Goal: Task Accomplishment & Management: Manage account settings

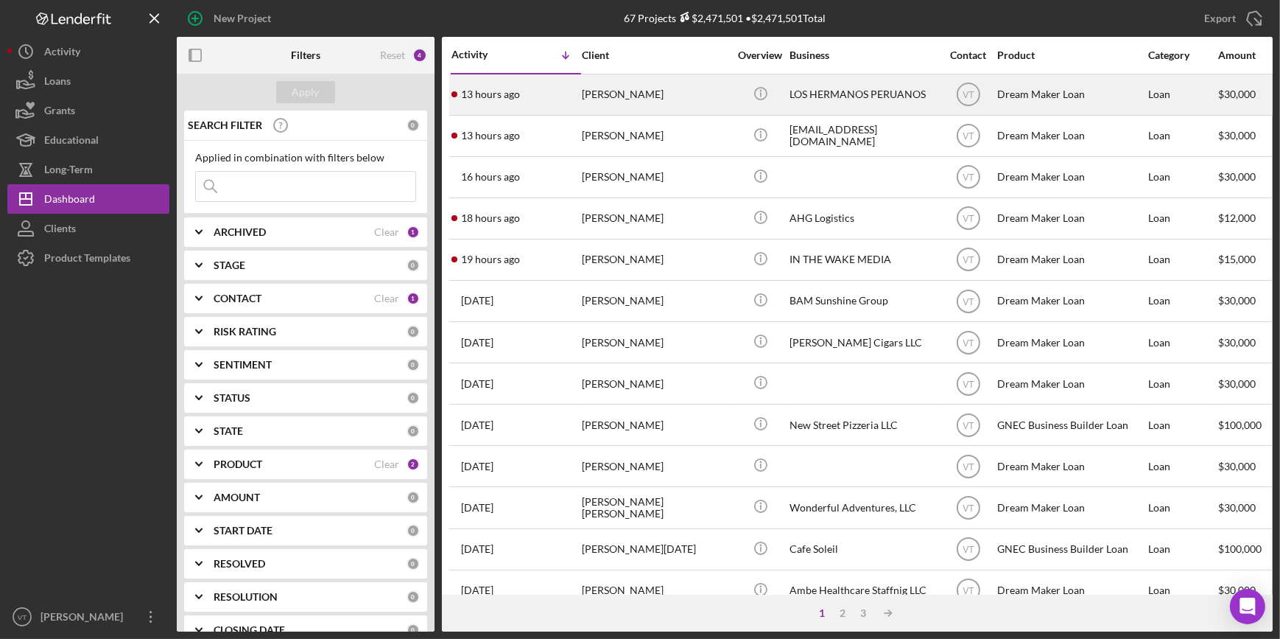
click at [572, 102] on div "13 hours ago [PERSON_NAME]" at bounding box center [515, 94] width 129 height 39
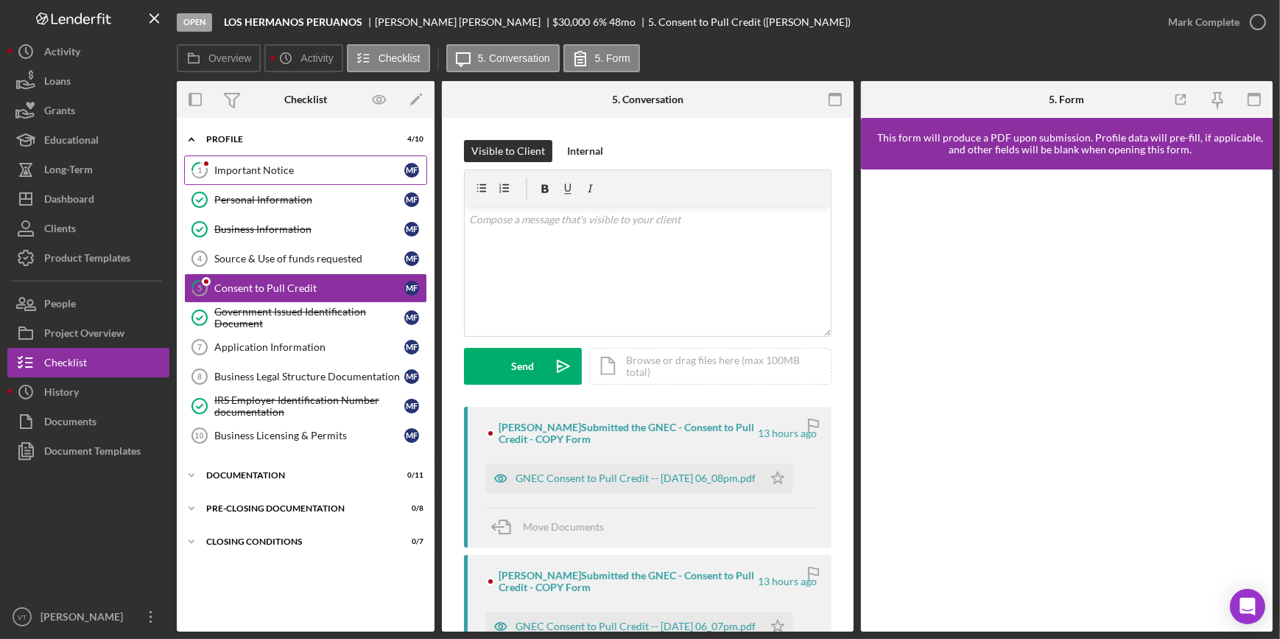
click at [239, 169] on div "Important Notice" at bounding box center [309, 170] width 190 height 12
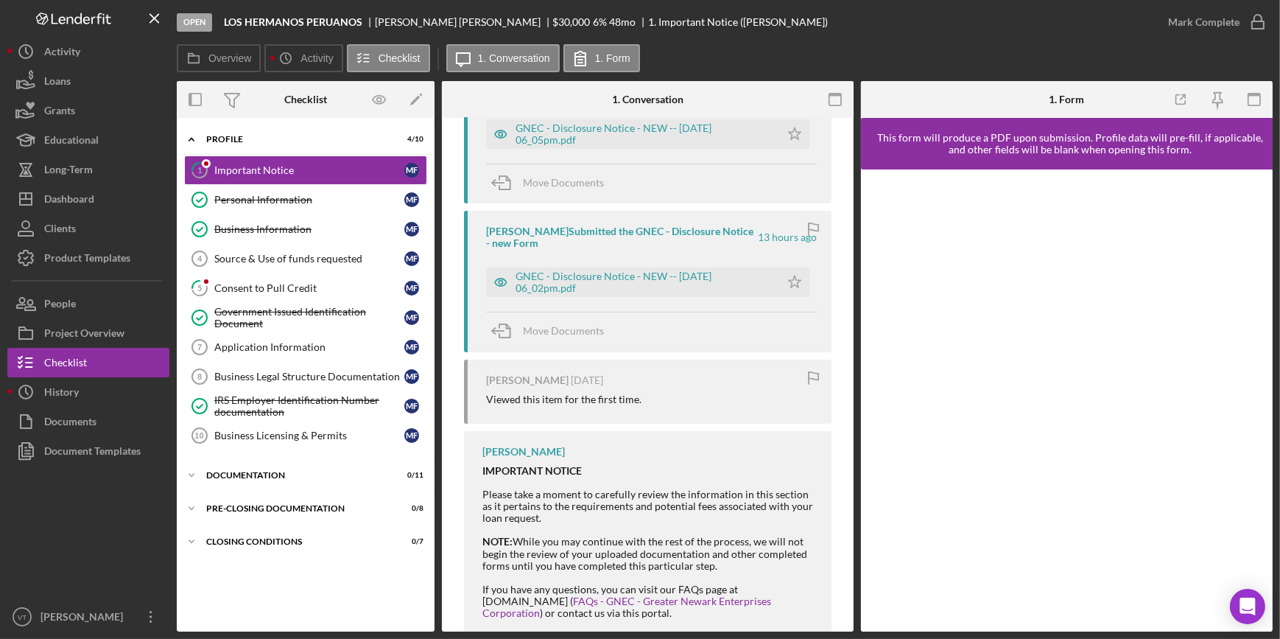
scroll to position [227, 0]
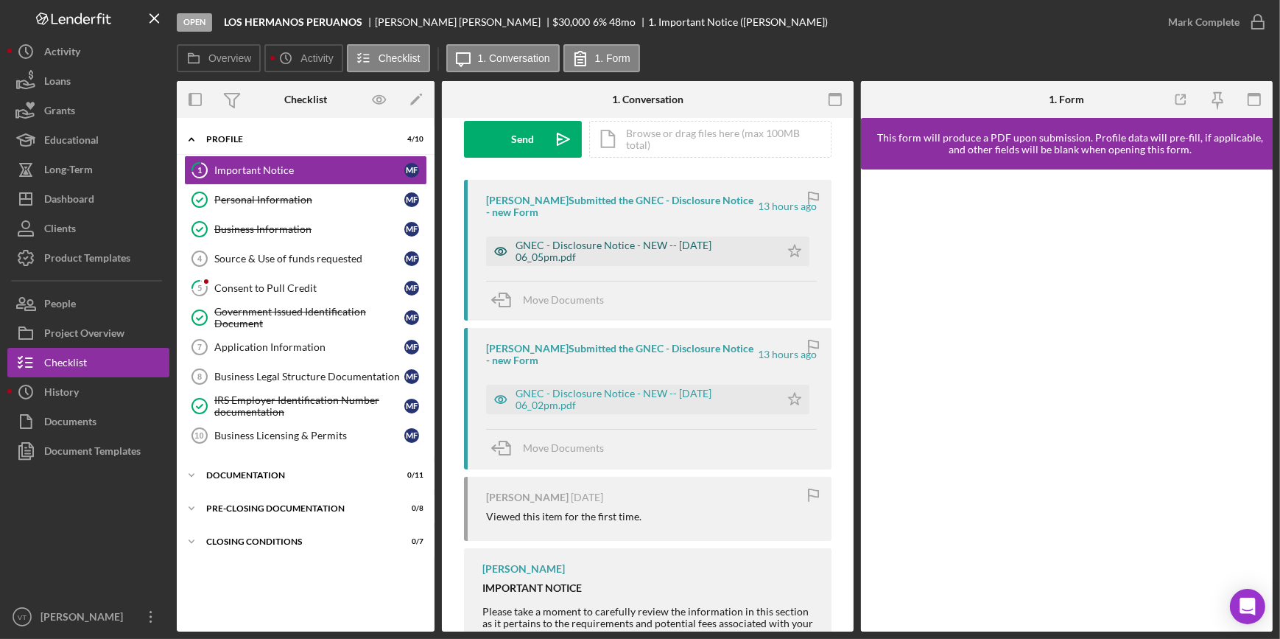
click at [619, 256] on div "GNEC - Disclosure Notice - NEW -- [DATE] 06_05pm.pdf" at bounding box center [644, 251] width 257 height 24
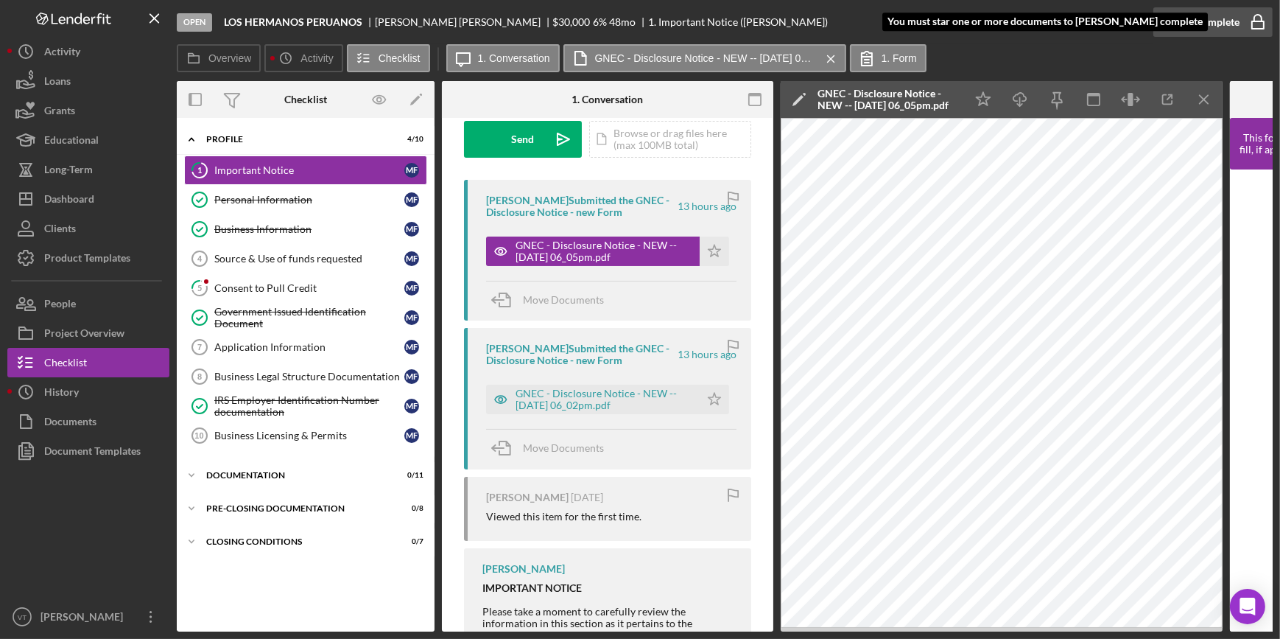
click at [640, 22] on div "Mark Complete" at bounding box center [1203, 21] width 71 height 29
click at [640, 245] on icon "Icon/Star" at bounding box center [714, 250] width 29 height 29
click at [640, 27] on div "Mark Complete" at bounding box center [1203, 21] width 71 height 29
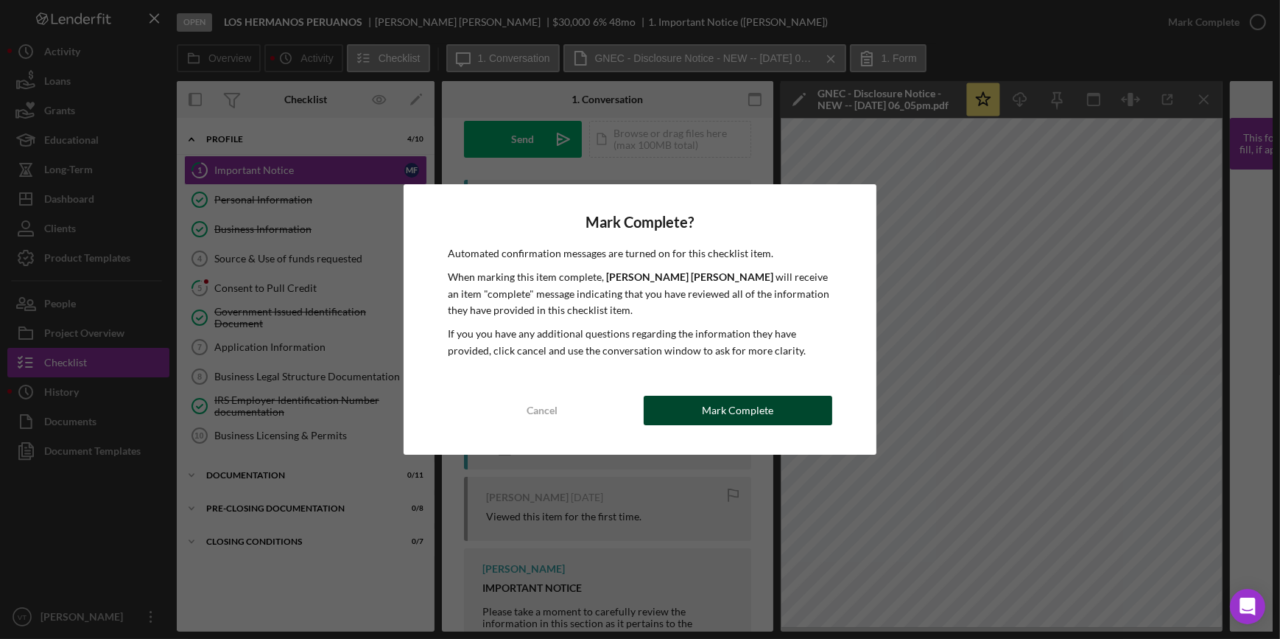
click at [640, 307] on div "Mark Complete" at bounding box center [737, 409] width 71 height 29
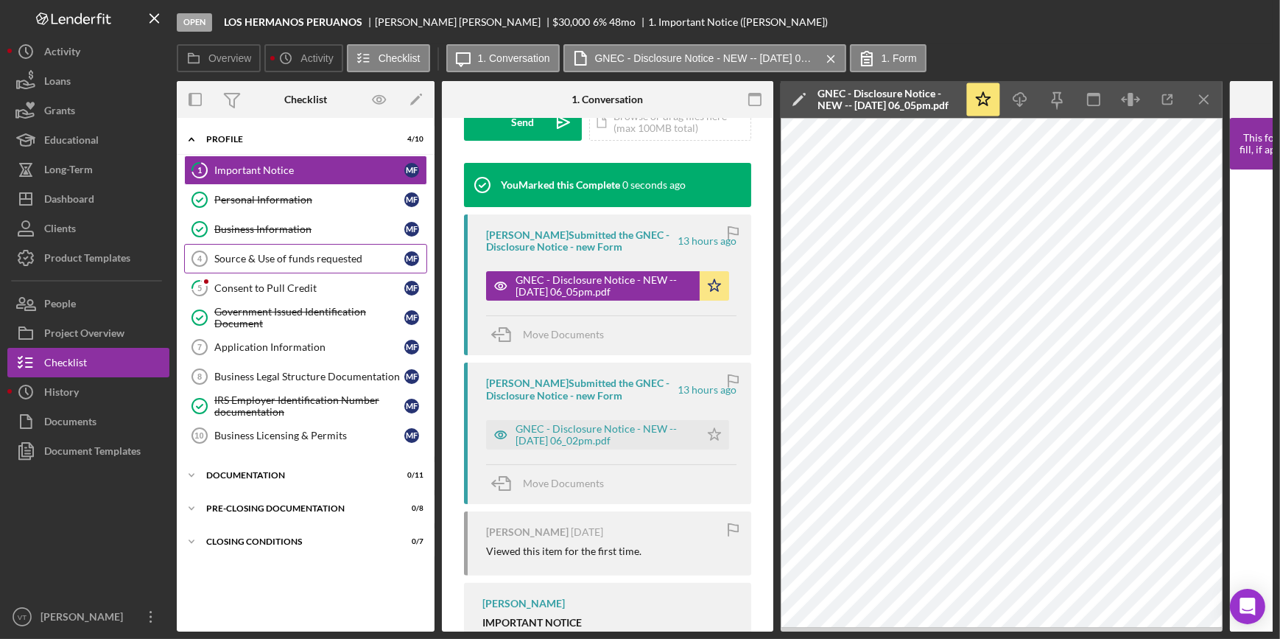
scroll to position [462, 0]
click at [294, 274] on link "5 Consent to Pull Credit M F" at bounding box center [305, 287] width 243 height 29
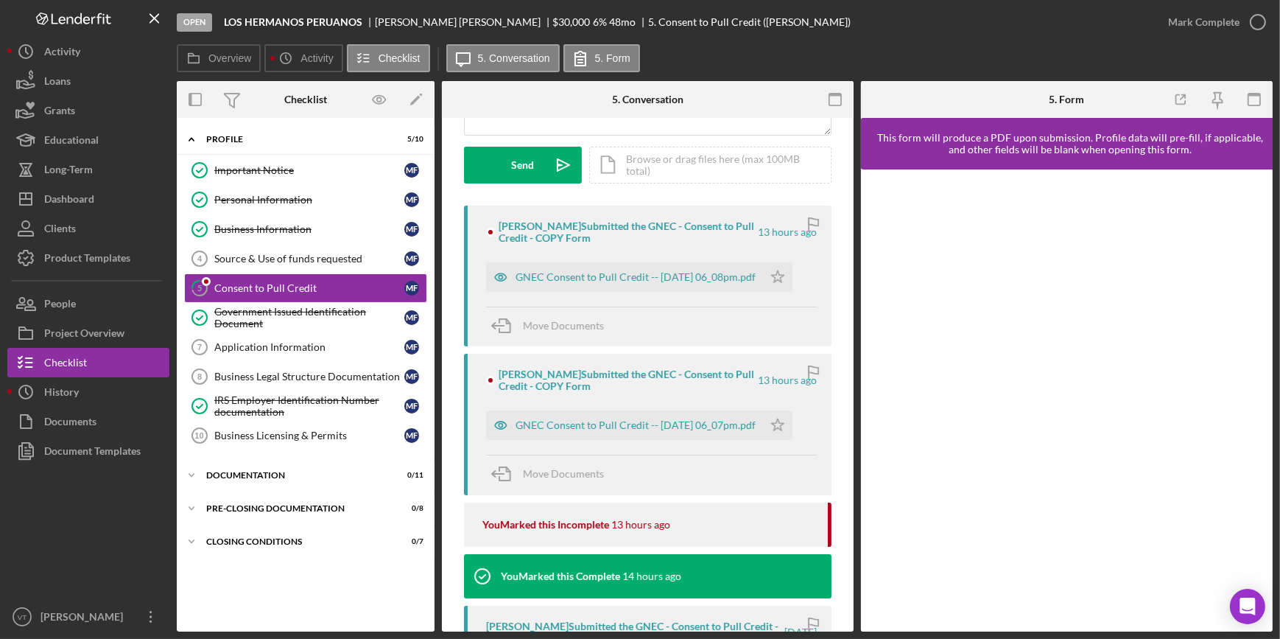
scroll to position [267, 0]
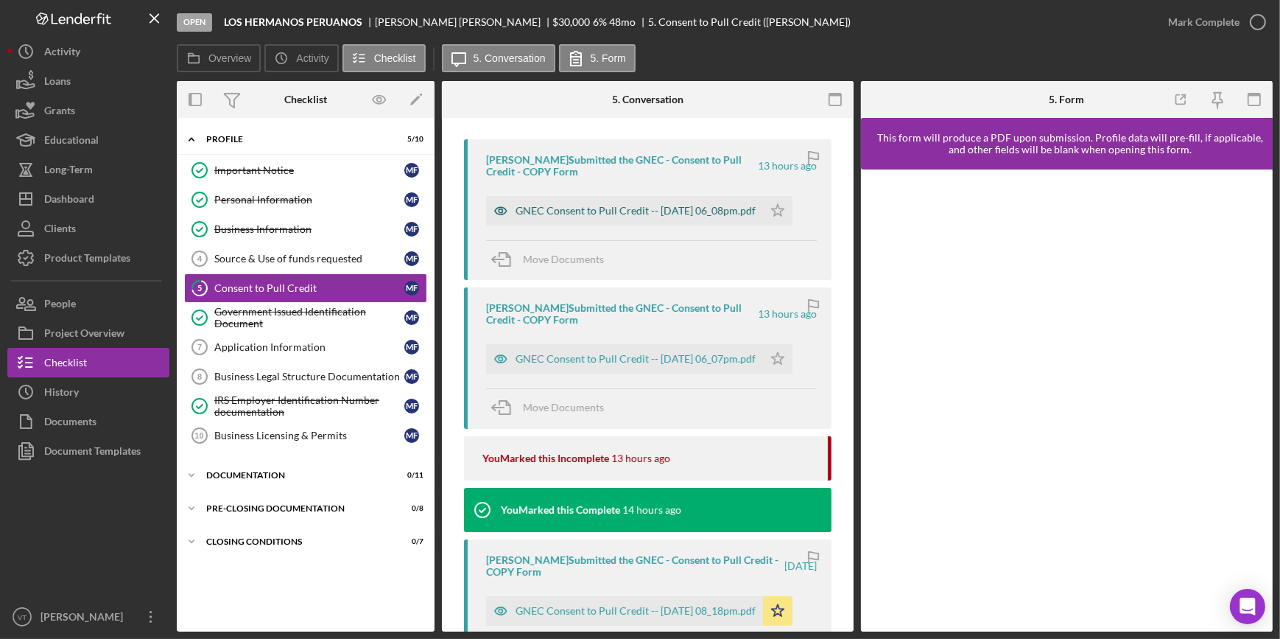
click at [595, 205] on div "GNEC Consent to Pull Credit -- [DATE] 06_08pm.pdf" at bounding box center [636, 211] width 240 height 12
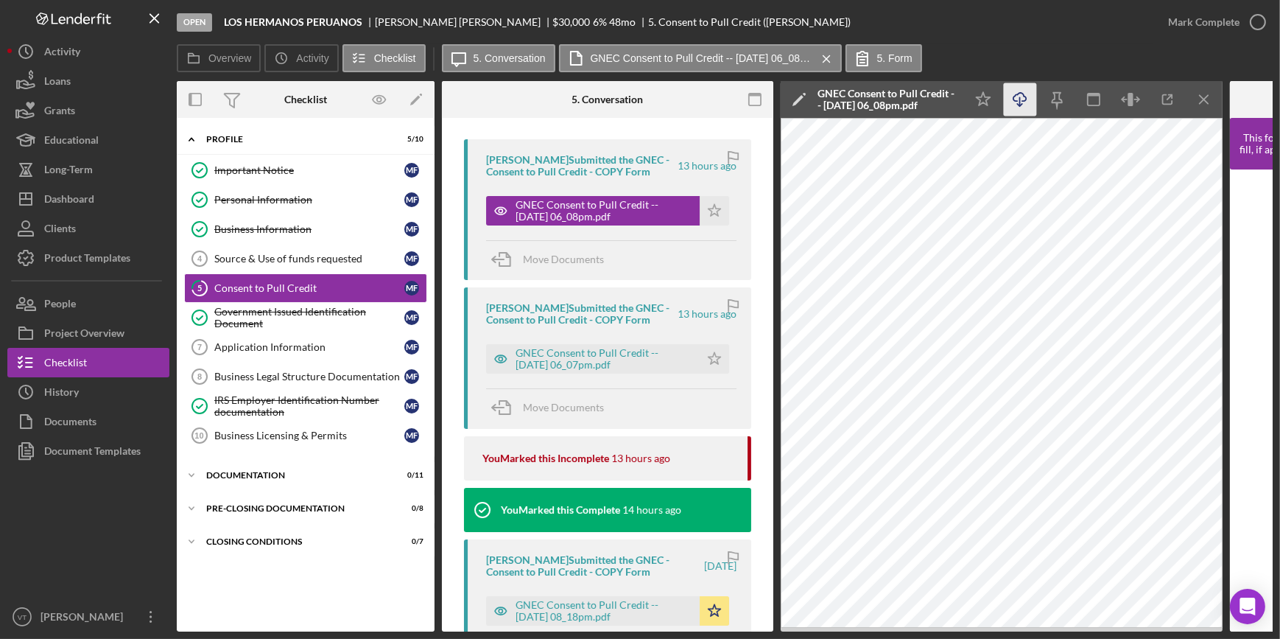
click at [640, 102] on icon "Icon/Download" at bounding box center [1020, 99] width 33 height 33
click at [640, 21] on div "Mark Complete" at bounding box center [1203, 21] width 71 height 29
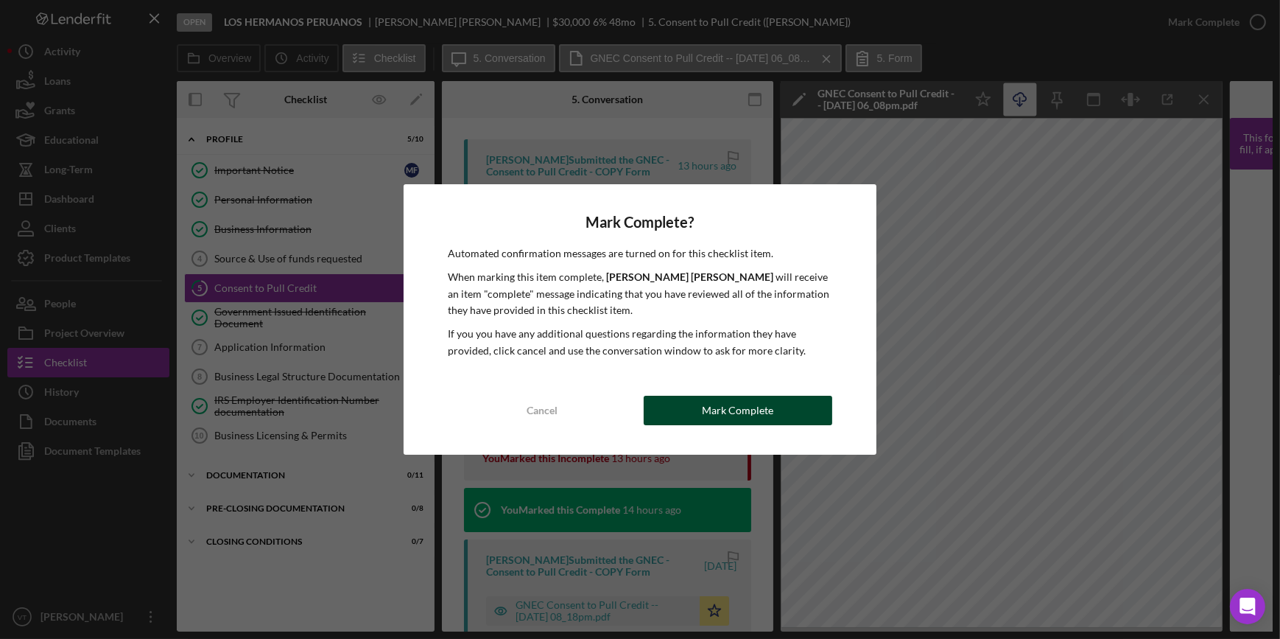
click at [640, 307] on button "Mark Complete" at bounding box center [738, 409] width 189 height 29
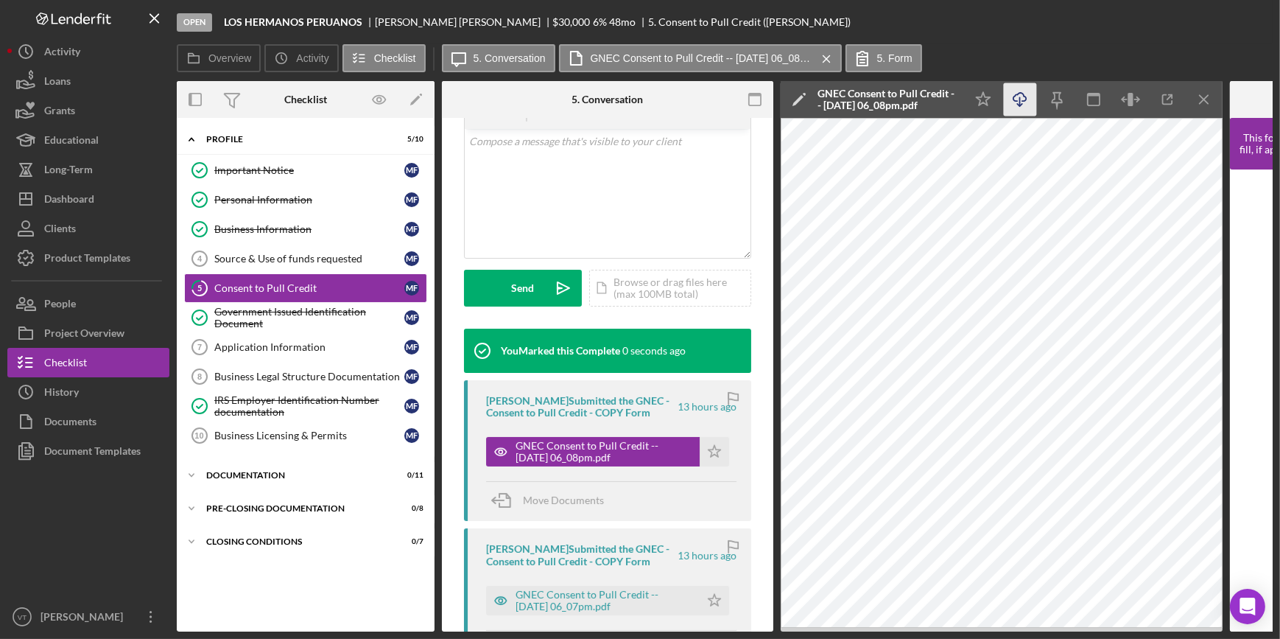
scroll to position [503, 0]
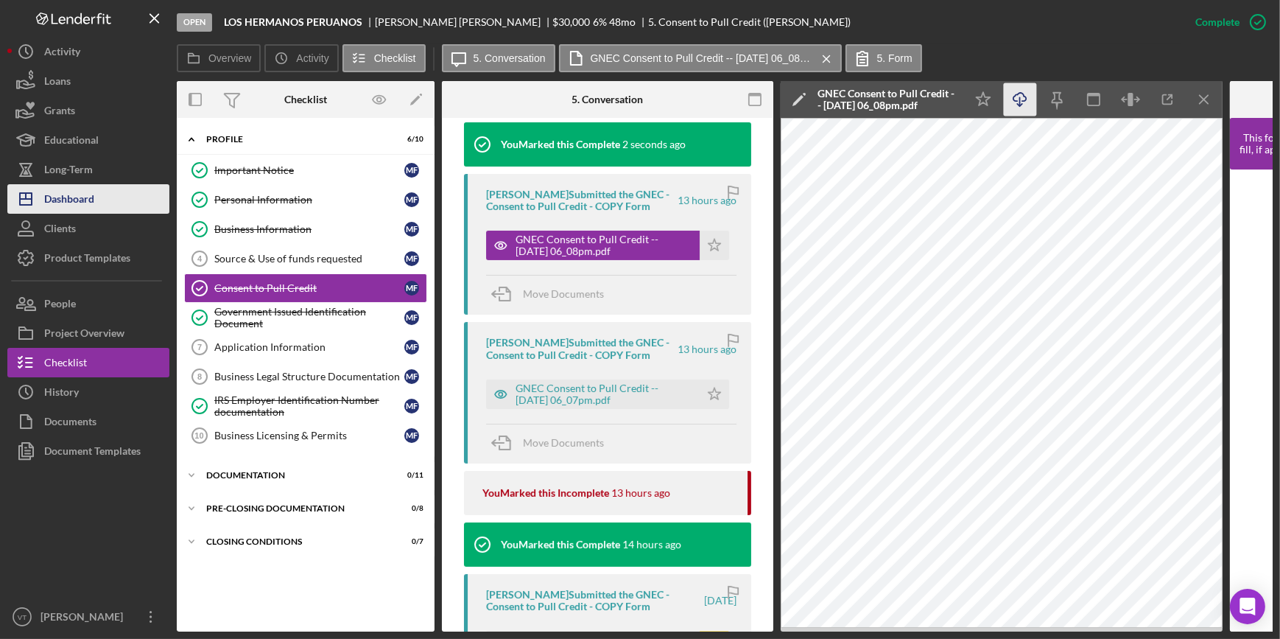
click at [64, 186] on div "Dashboard" at bounding box center [69, 200] width 50 height 33
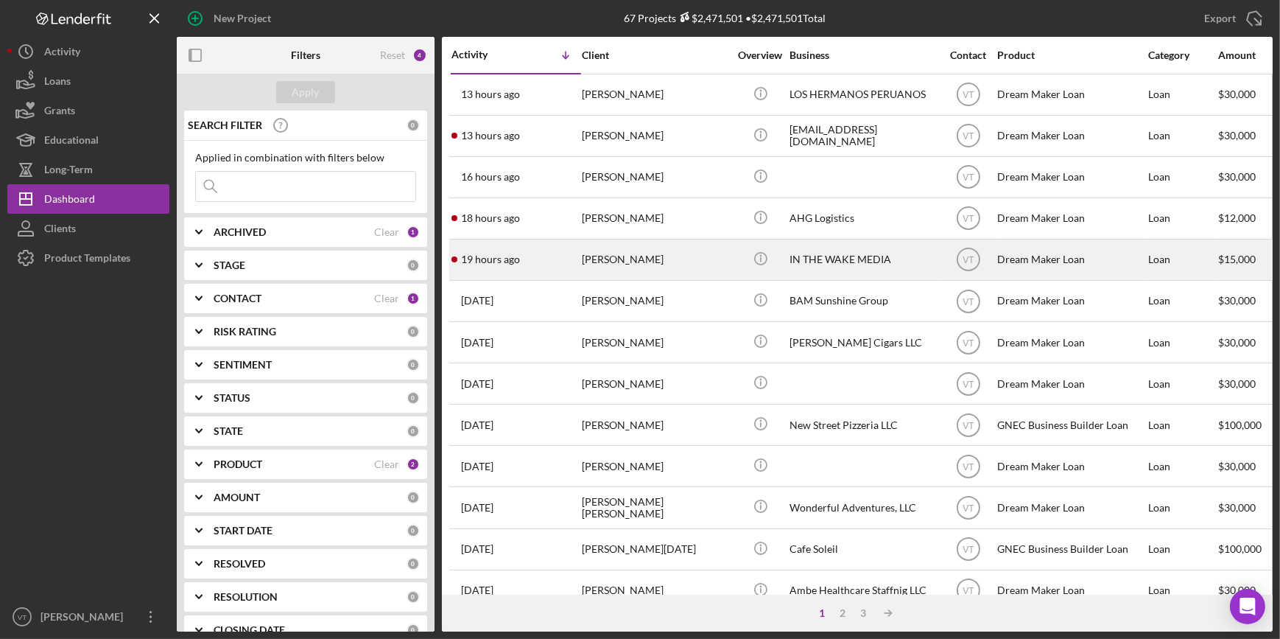
click at [527, 261] on div "19 hours ago [PERSON_NAME]" at bounding box center [515, 259] width 129 height 39
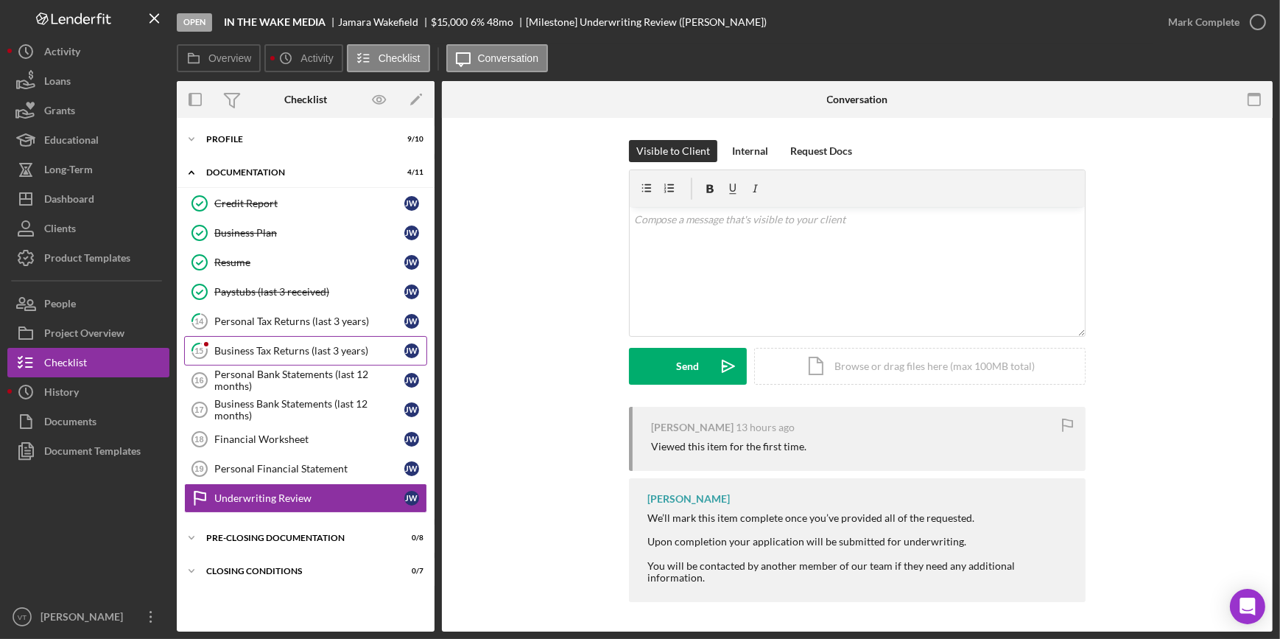
click at [306, 307] on div "Business Tax Returns (last 3 years)" at bounding box center [309, 351] width 190 height 12
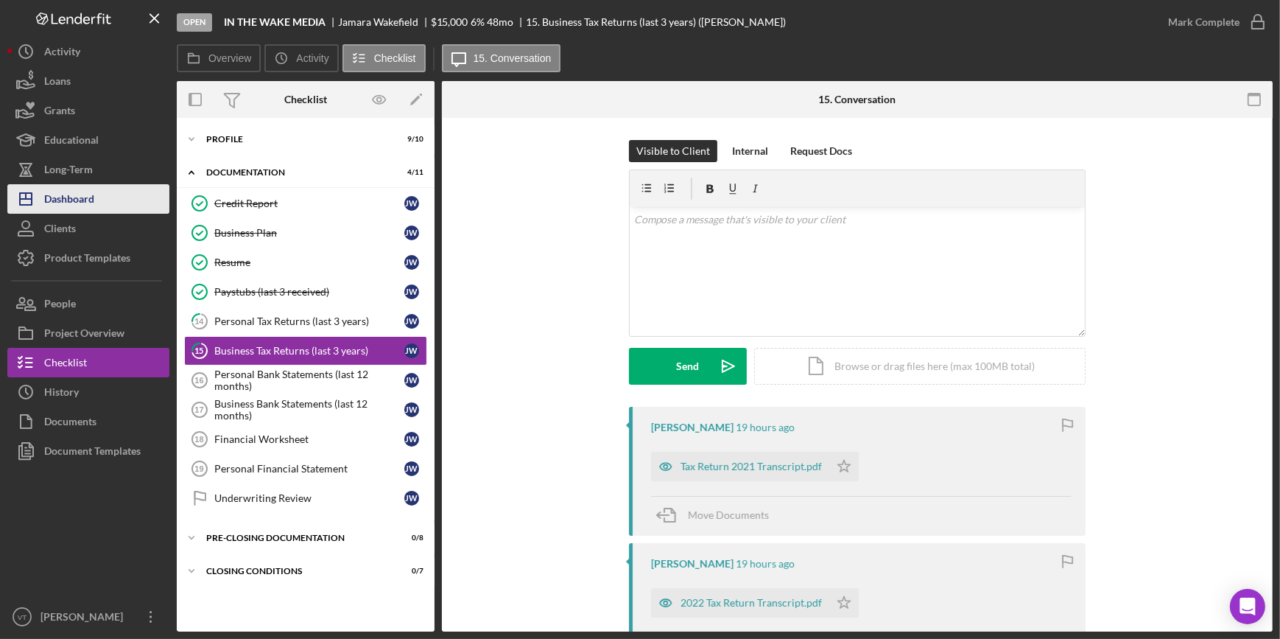
click at [118, 194] on button "Icon/Dashboard Dashboard" at bounding box center [88, 198] width 162 height 29
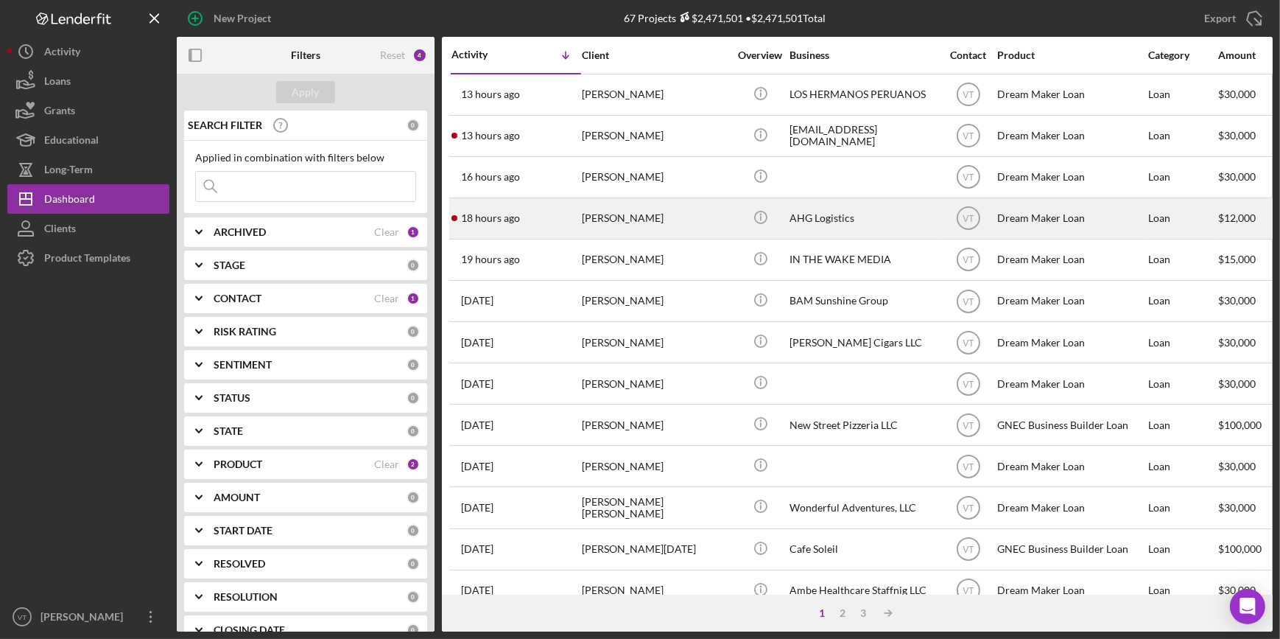
click at [560, 209] on div "18 hours ago [PERSON_NAME]" at bounding box center [515, 218] width 129 height 39
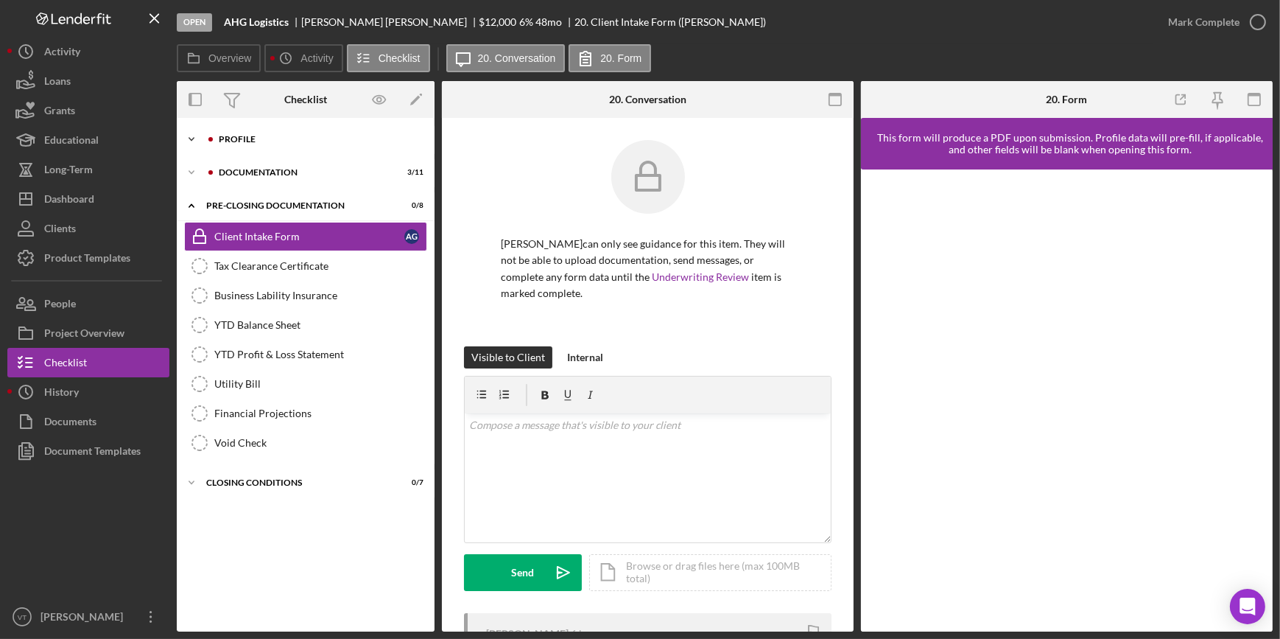
click at [191, 141] on icon "Icon/Expander" at bounding box center [191, 138] width 29 height 29
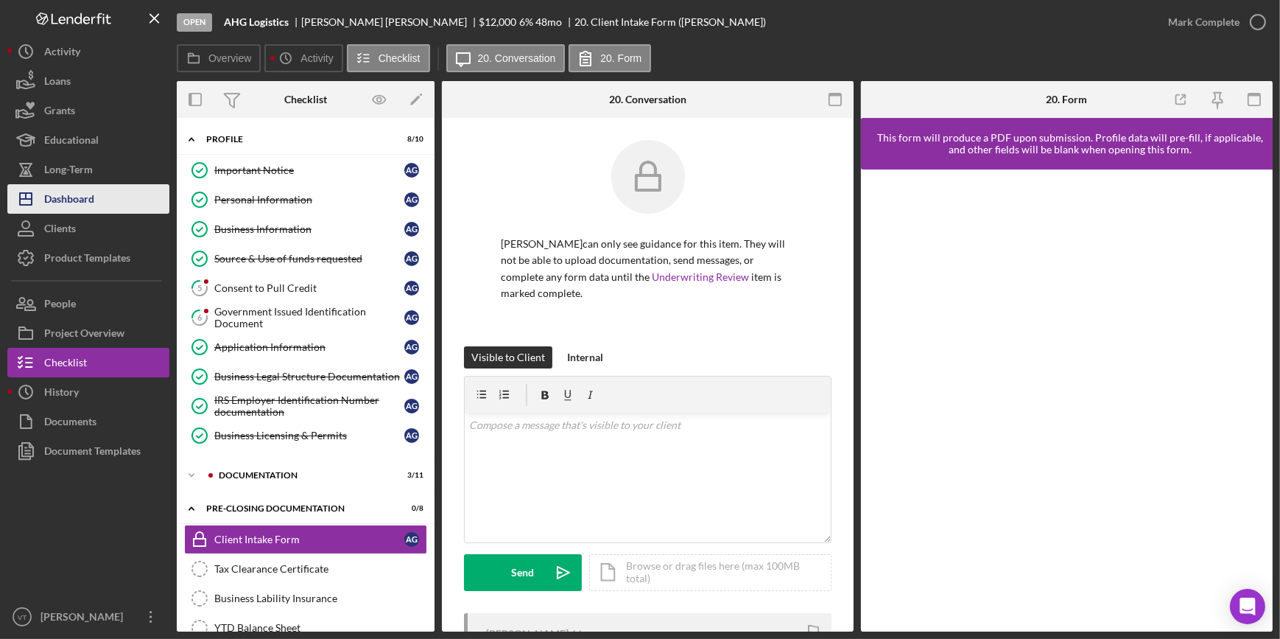
click at [114, 192] on button "Icon/Dashboard Dashboard" at bounding box center [88, 198] width 162 height 29
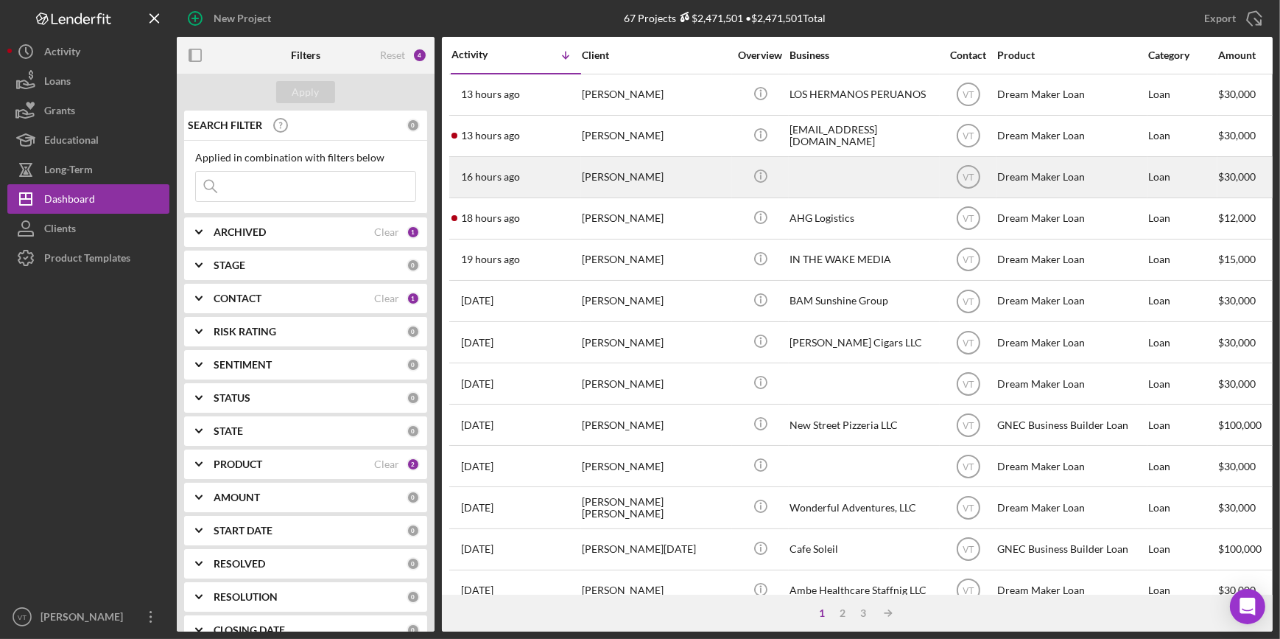
click at [541, 162] on div "16 hours ago [PERSON_NAME]" at bounding box center [515, 177] width 129 height 39
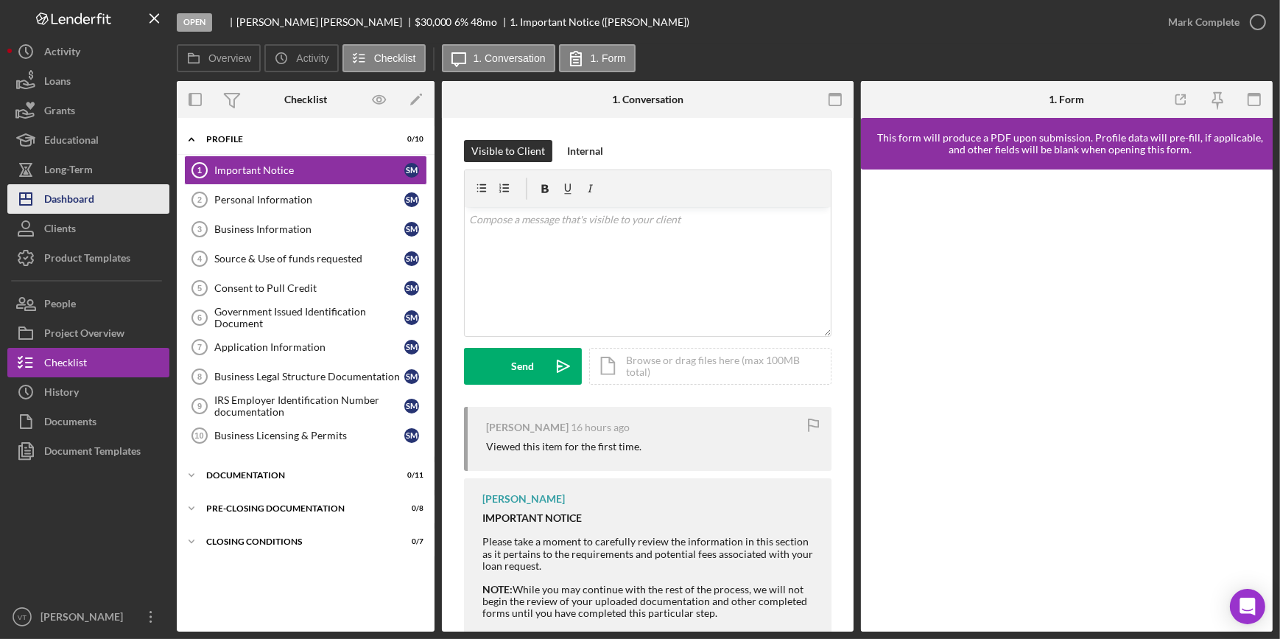
click at [80, 196] on div "Dashboard" at bounding box center [69, 200] width 50 height 33
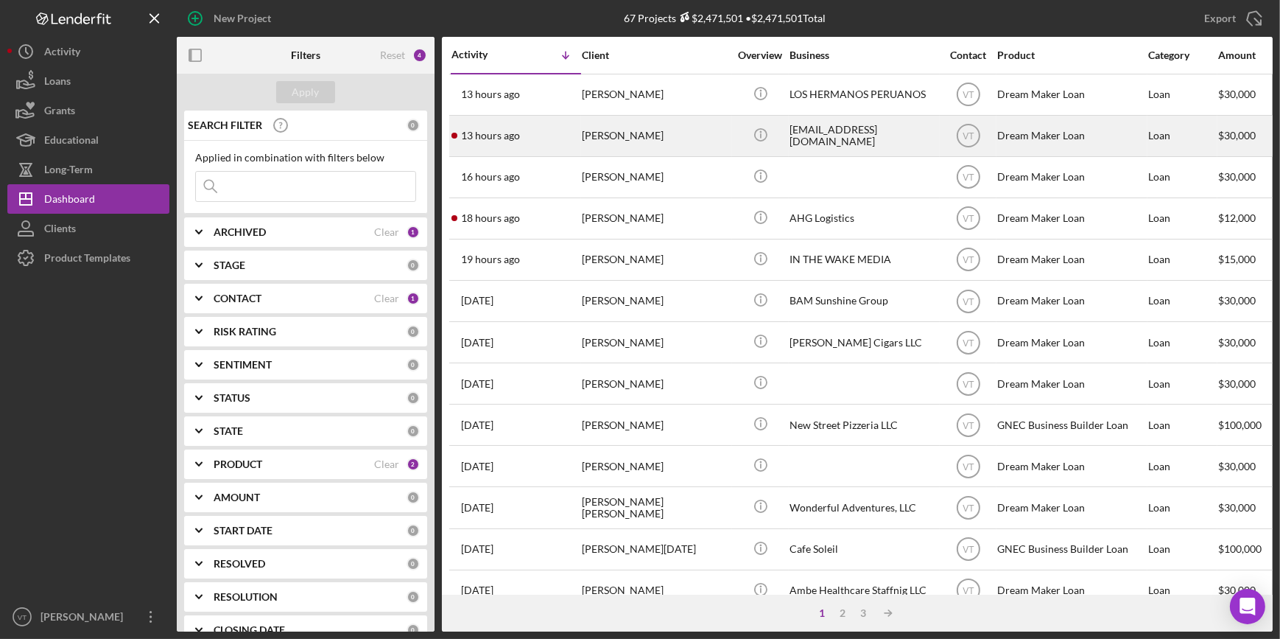
click at [578, 132] on div "13 hours ago [PERSON_NAME]" at bounding box center [515, 135] width 129 height 39
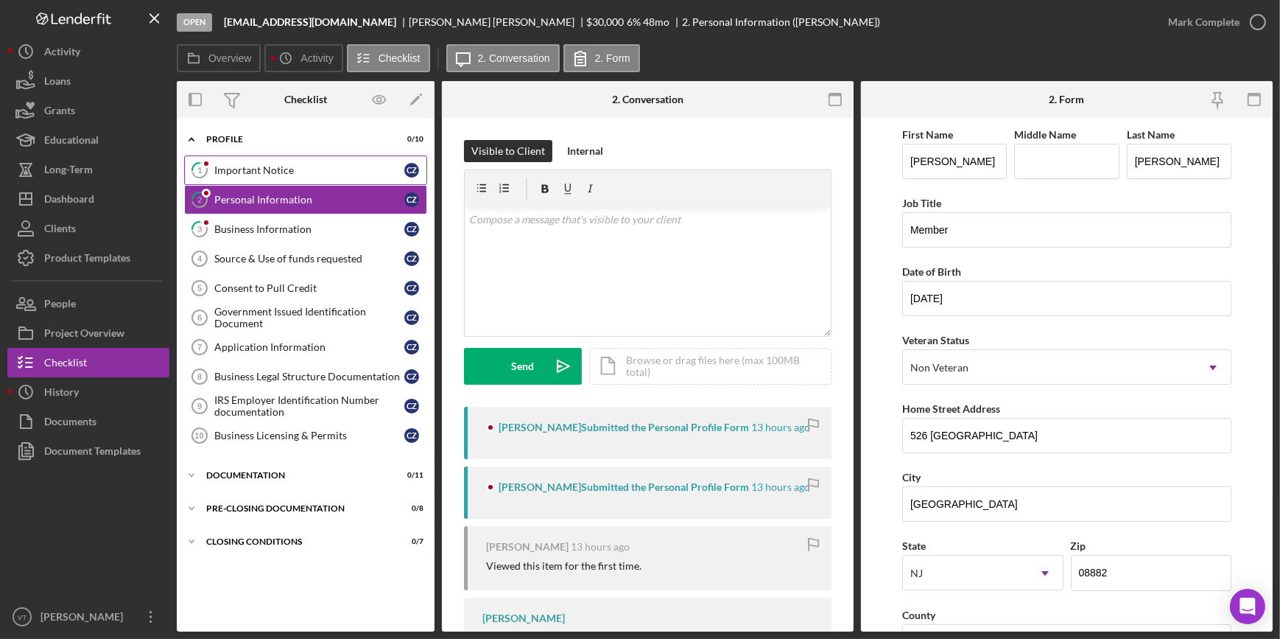
click at [381, 169] on div "Important Notice" at bounding box center [309, 170] width 190 height 12
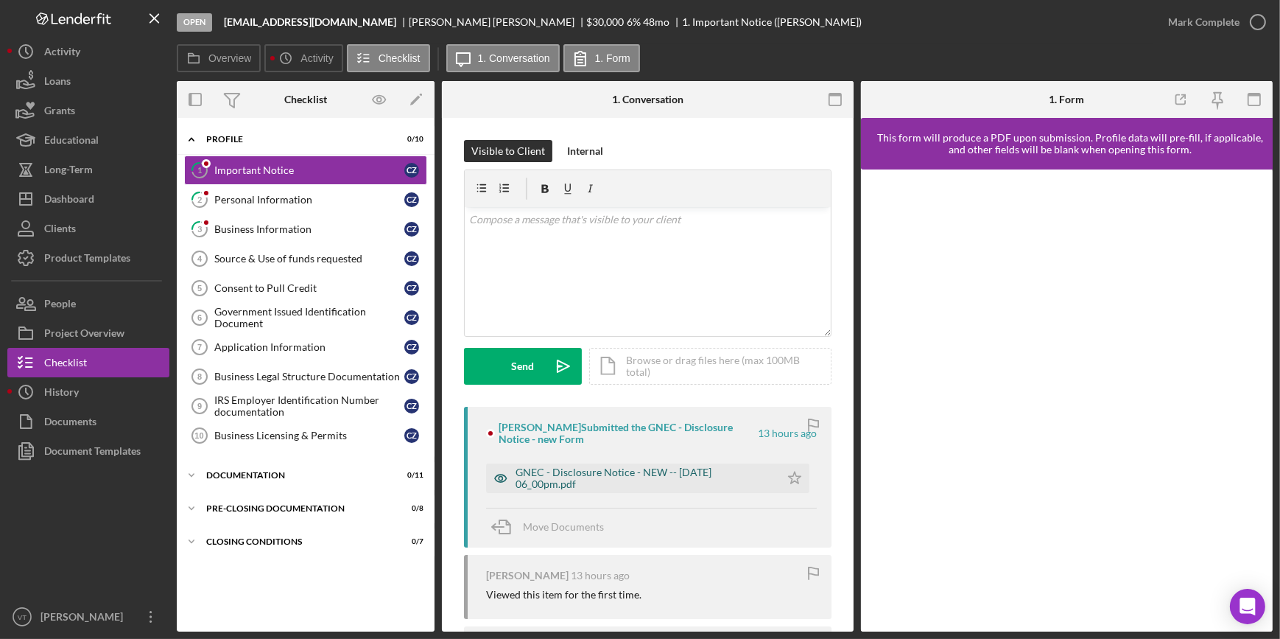
click at [608, 307] on div "GNEC - Disclosure Notice - NEW -- [DATE] 06_00pm.pdf" at bounding box center [644, 478] width 257 height 24
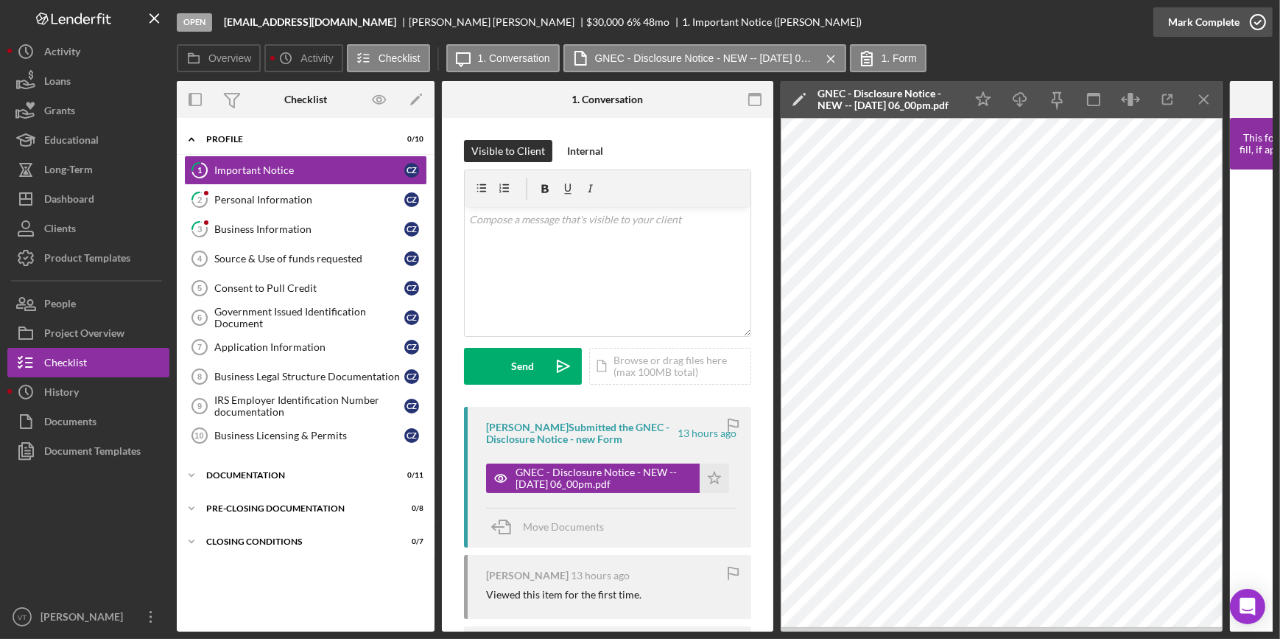
click at [640, 25] on div "Mark Complete" at bounding box center [1203, 21] width 71 height 29
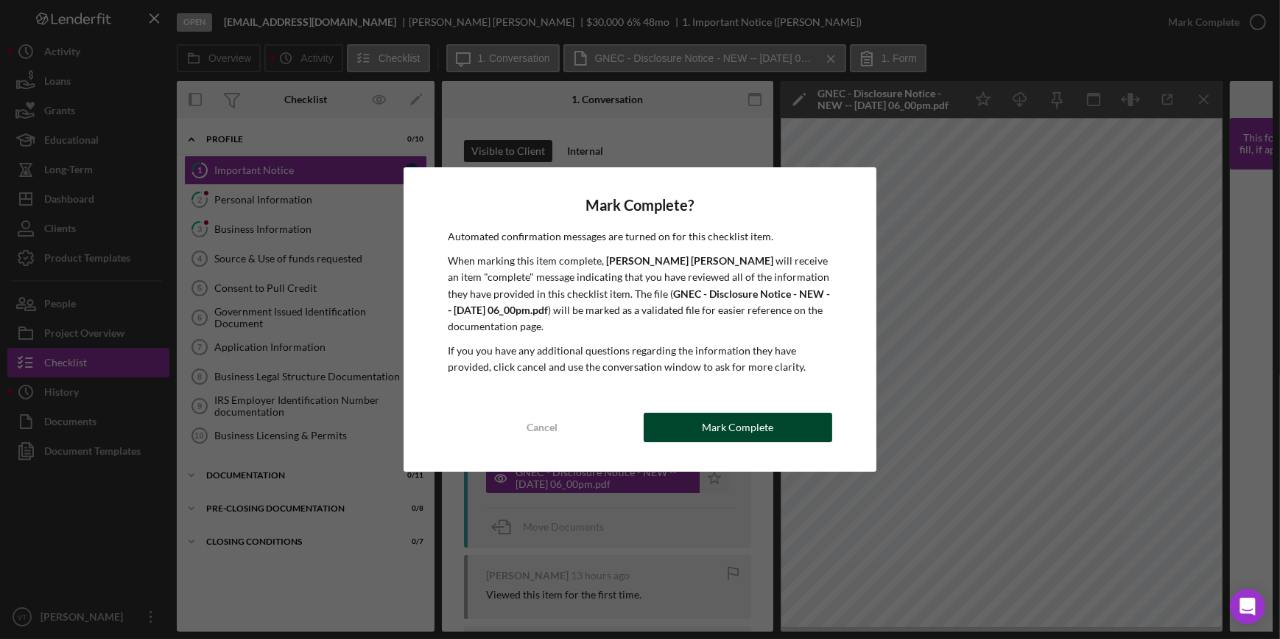
click at [640, 307] on button "Mark Complete" at bounding box center [738, 426] width 189 height 29
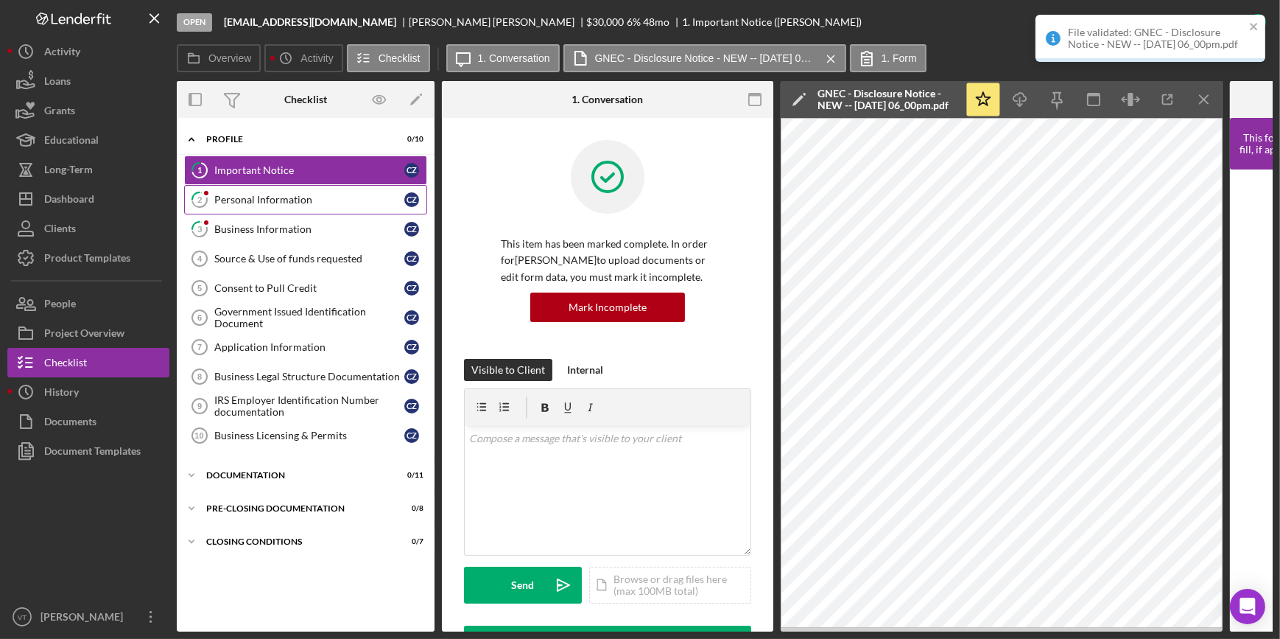
click at [272, 194] on div "Personal Information" at bounding box center [309, 200] width 190 height 12
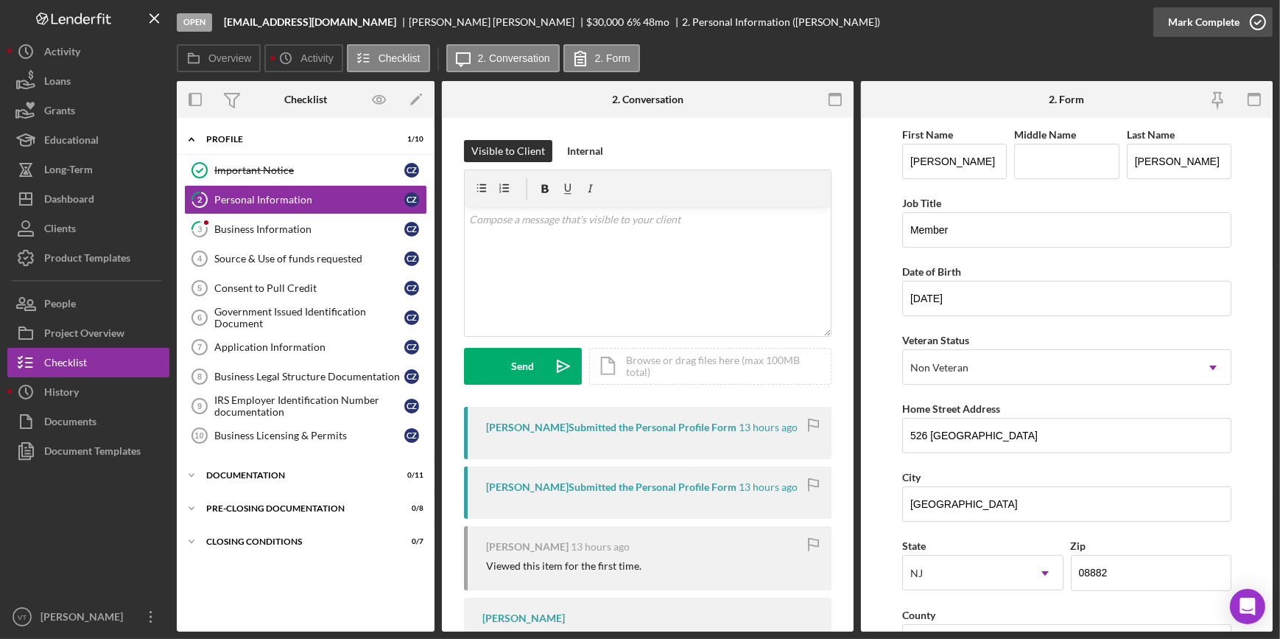
click at [640, 27] on div "Mark Complete" at bounding box center [1203, 21] width 71 height 29
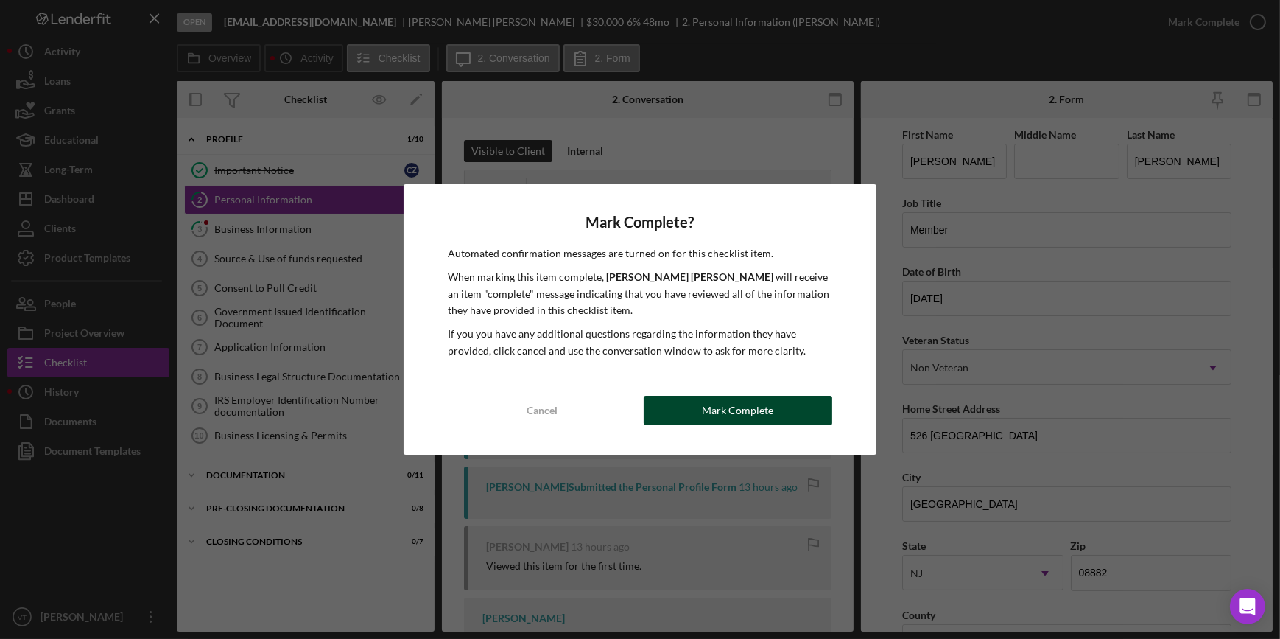
click at [640, 307] on button "Mark Complete" at bounding box center [738, 409] width 189 height 29
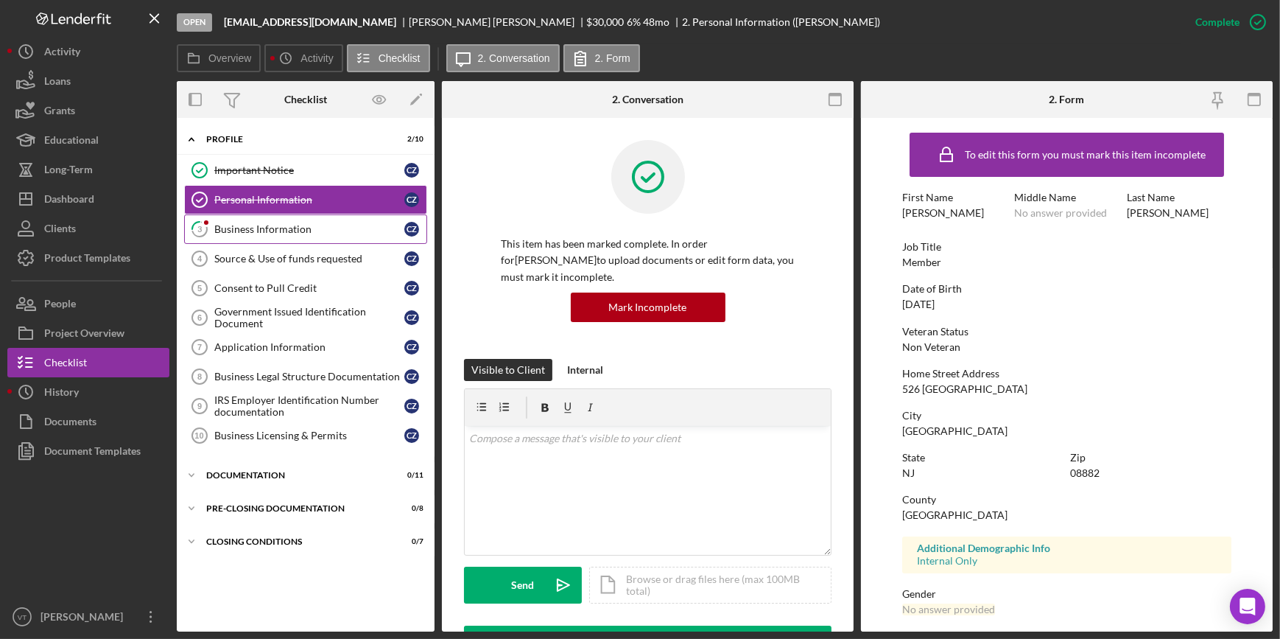
click at [256, 230] on div "Business Information" at bounding box center [309, 229] width 190 height 12
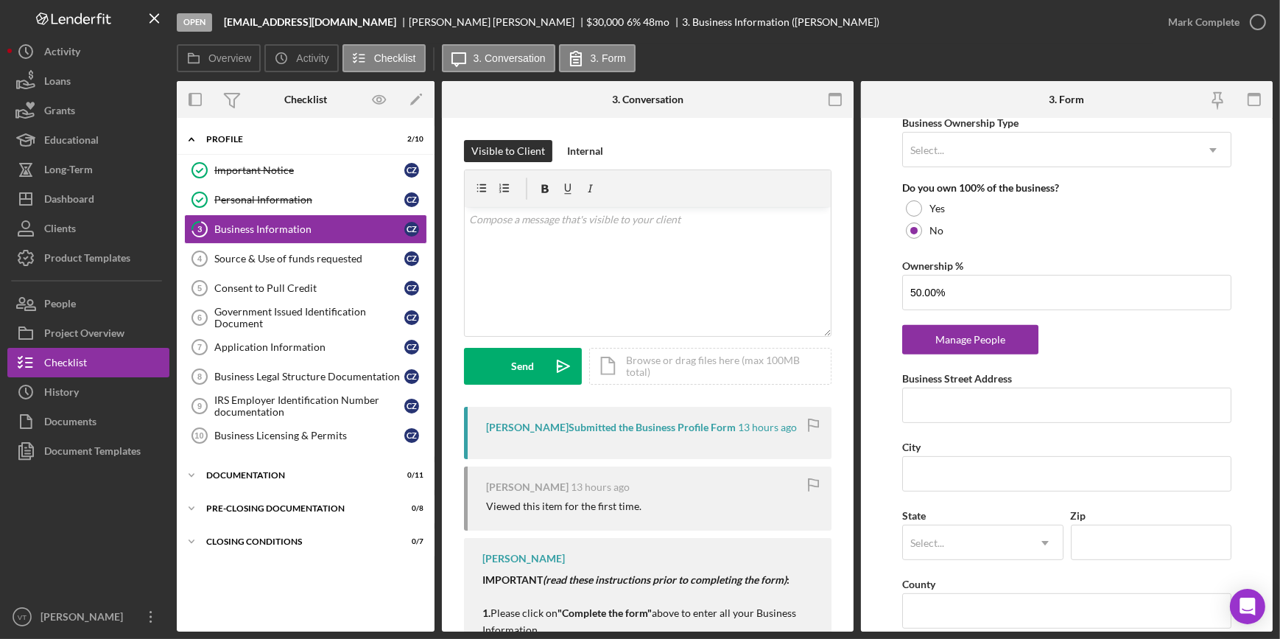
scroll to position [736, 0]
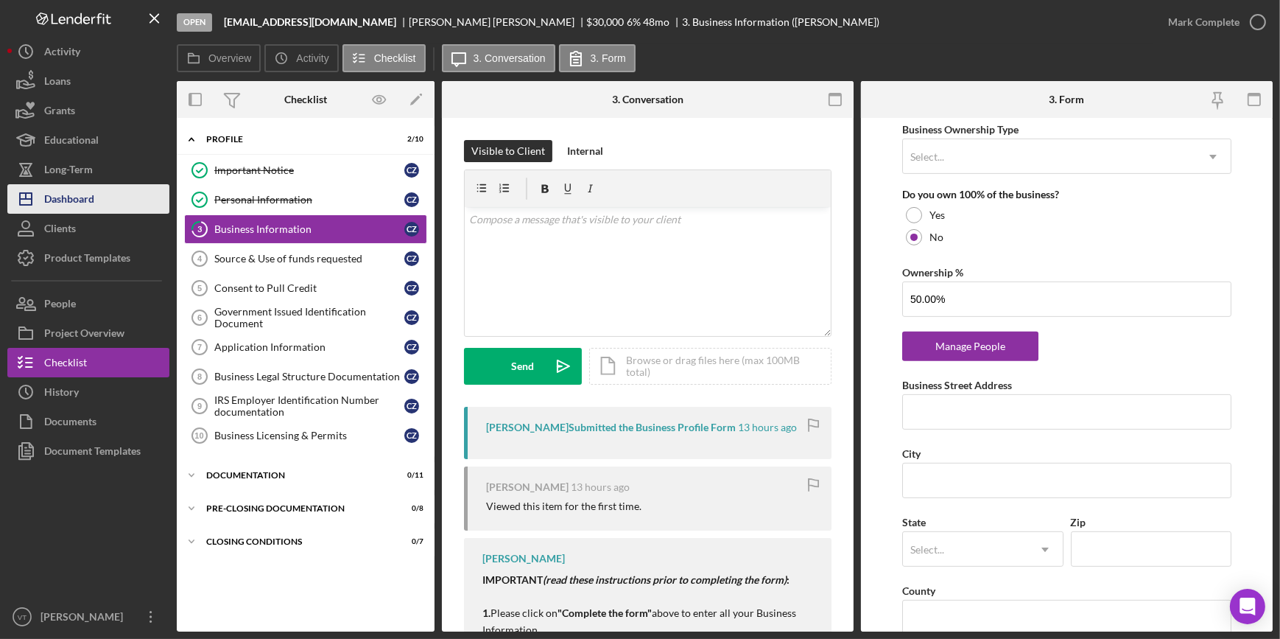
click at [96, 197] on button "Icon/Dashboard Dashboard" at bounding box center [88, 198] width 162 height 29
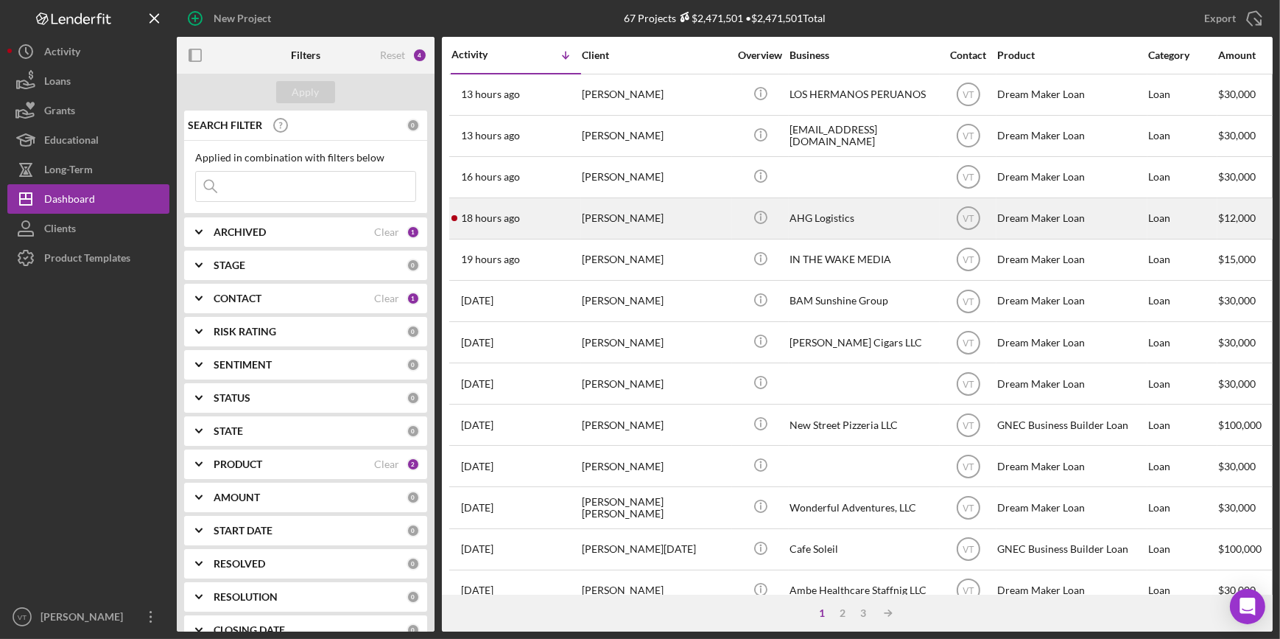
click at [582, 222] on div "[PERSON_NAME]" at bounding box center [655, 218] width 147 height 39
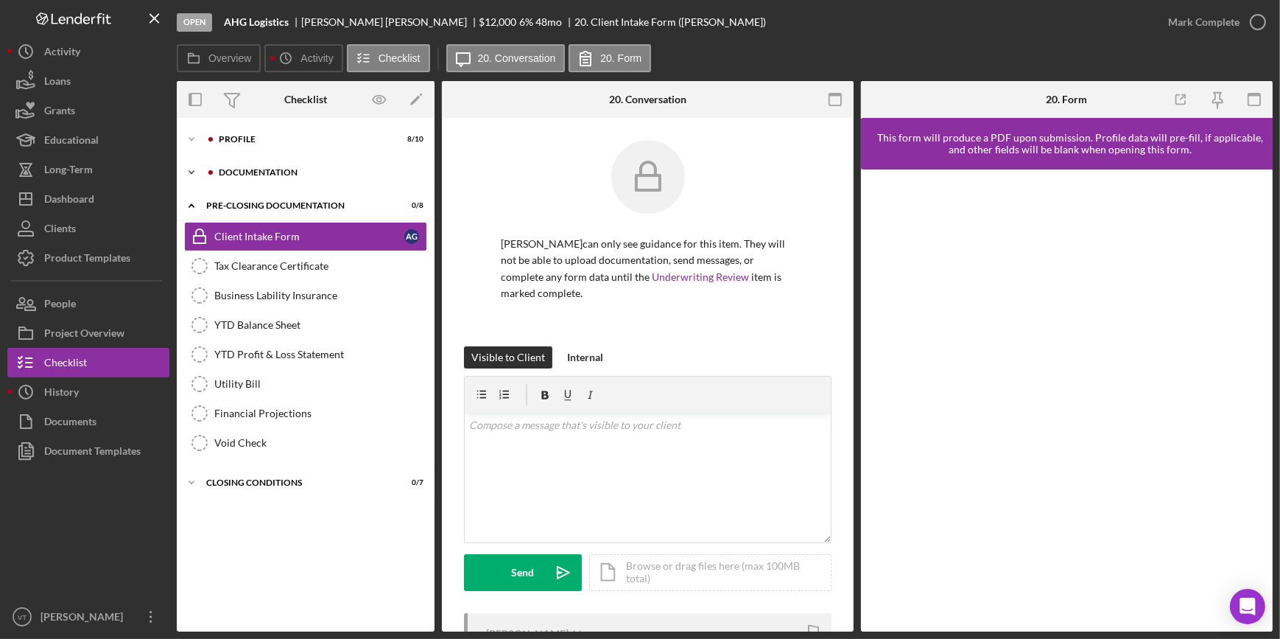
click at [189, 172] on icon "Icon/Expander" at bounding box center [191, 172] width 29 height 29
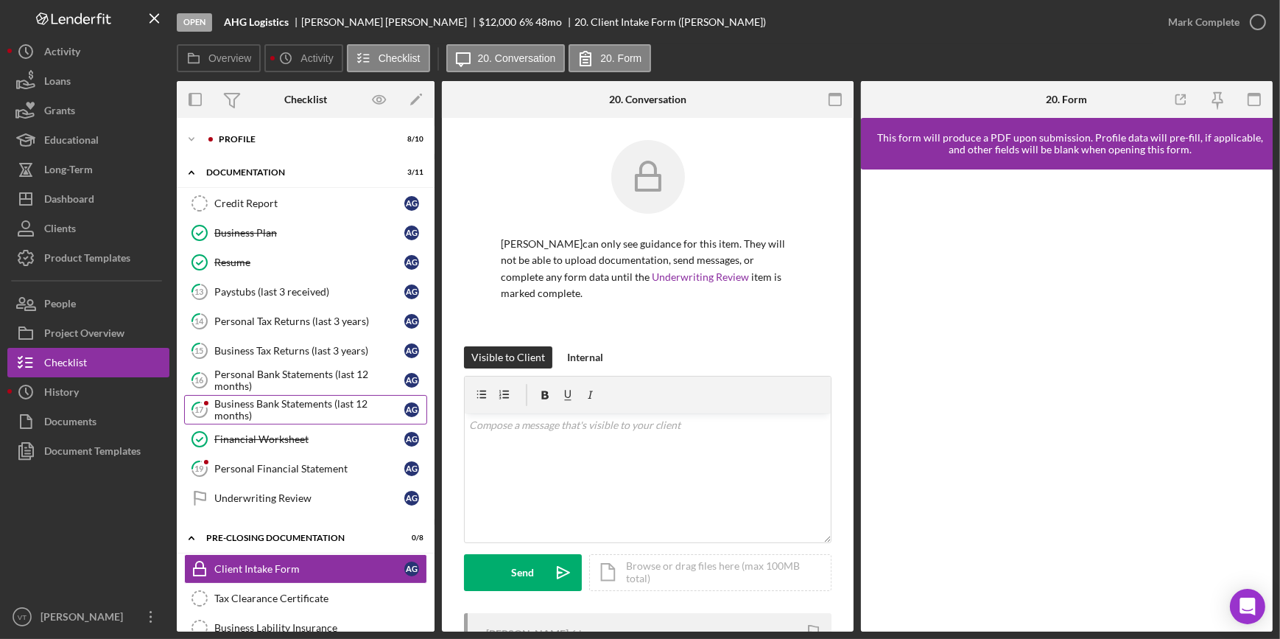
click at [260, 307] on div "Business Bank Statements (last 12 months)" at bounding box center [309, 410] width 190 height 24
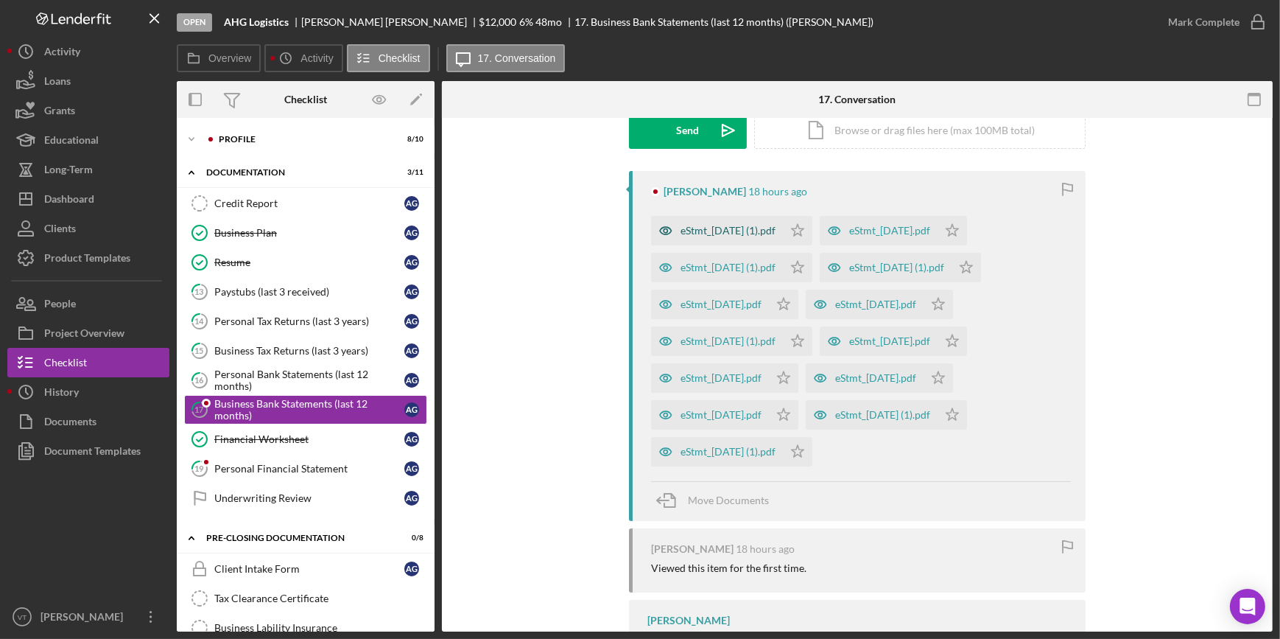
scroll to position [267, 0]
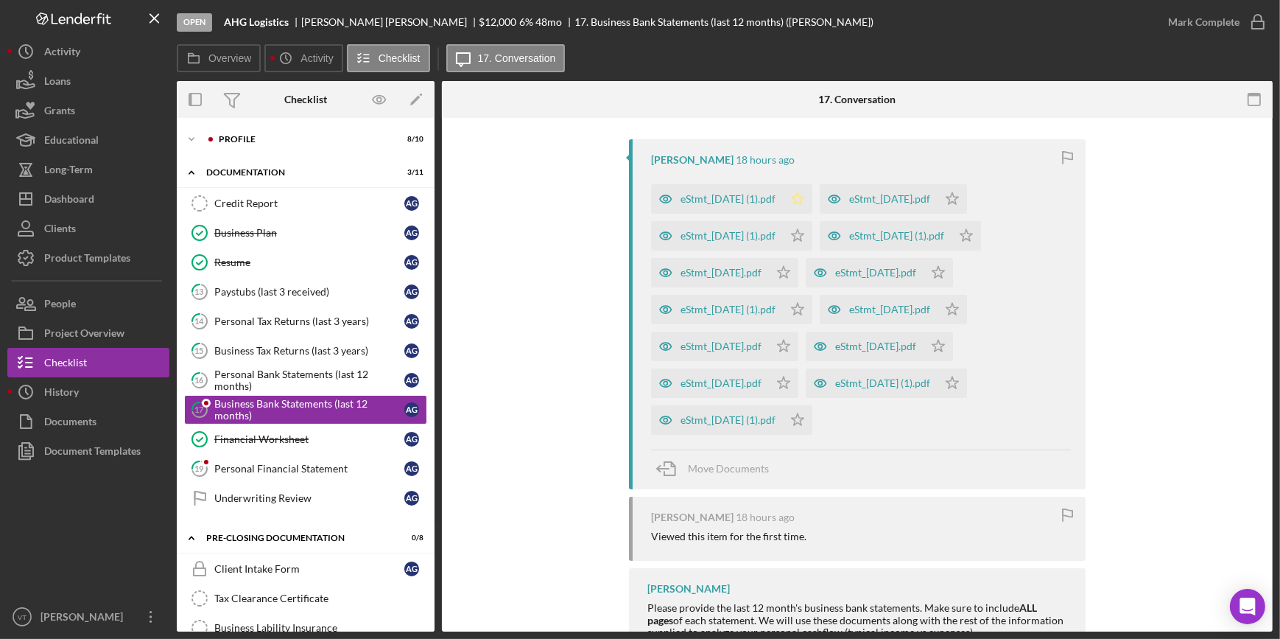
click at [640, 204] on icon "Icon/Star" at bounding box center [797, 198] width 29 height 29
click at [640, 229] on icon "Icon/Star" at bounding box center [797, 235] width 29 height 29
click at [640, 268] on icon "Icon/Star" at bounding box center [783, 272] width 29 height 29
click at [640, 307] on icon "Icon/Star" at bounding box center [797, 309] width 29 height 29
click at [640, 307] on icon "Icon/Star" at bounding box center [783, 345] width 29 height 29
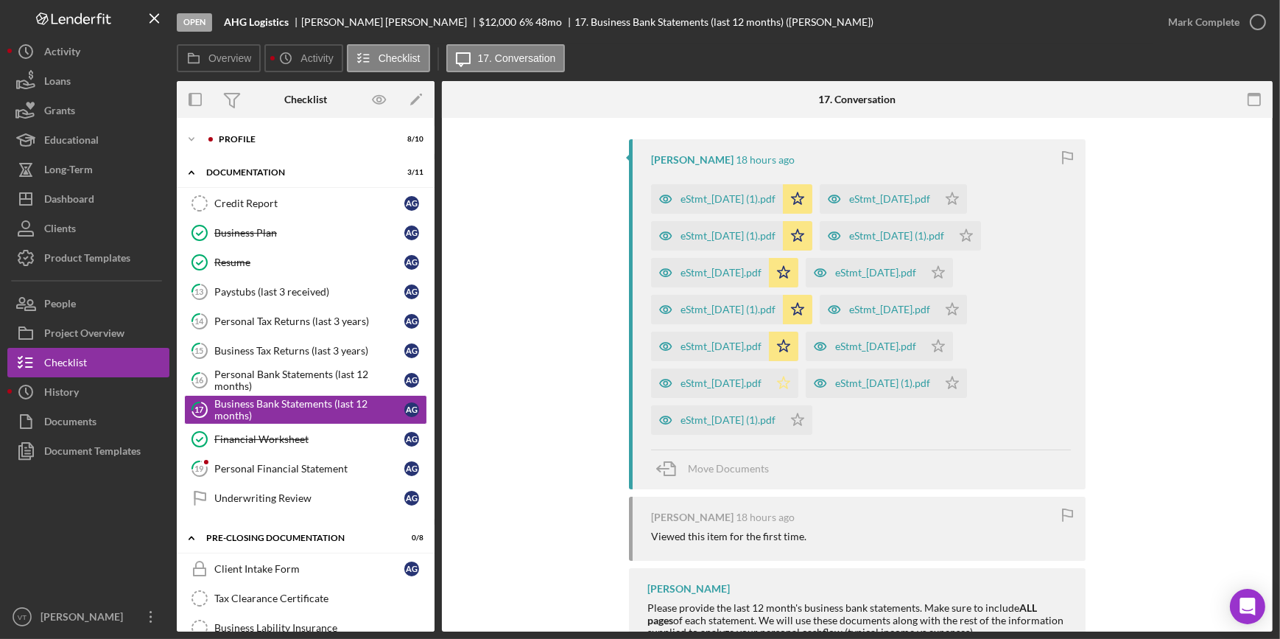
click at [640, 307] on icon "Icon/Star" at bounding box center [783, 382] width 29 height 29
click at [640, 307] on icon "Icon/Star" at bounding box center [797, 419] width 29 height 29
click at [640, 307] on icon "Icon/Star" at bounding box center [952, 382] width 29 height 29
click at [640, 307] on icon "Icon/Star" at bounding box center [938, 345] width 29 height 29
click at [640, 304] on icon "Icon/Star" at bounding box center [952, 309] width 29 height 29
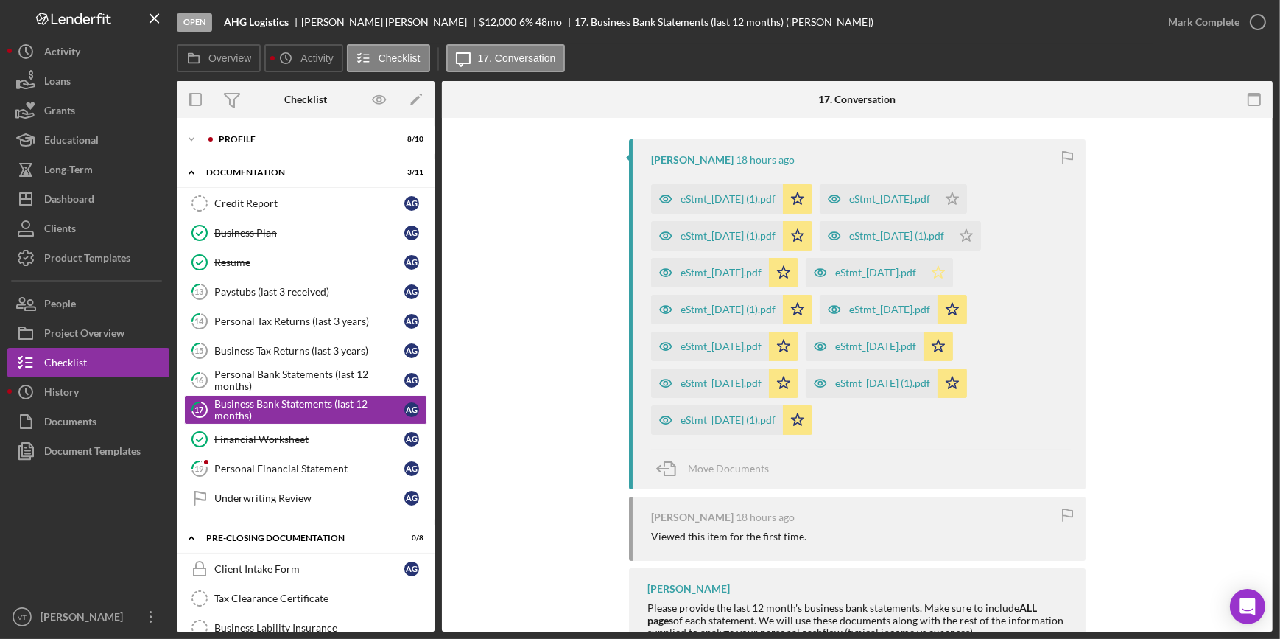
click at [640, 275] on polygon "button" at bounding box center [938, 272] width 13 height 12
click at [640, 236] on icon "Icon/Star" at bounding box center [965, 235] width 29 height 29
click at [640, 203] on icon "Icon/Star" at bounding box center [952, 198] width 29 height 29
click at [640, 298] on div "eStmt_[DATE].pdf" at bounding box center [879, 309] width 118 height 29
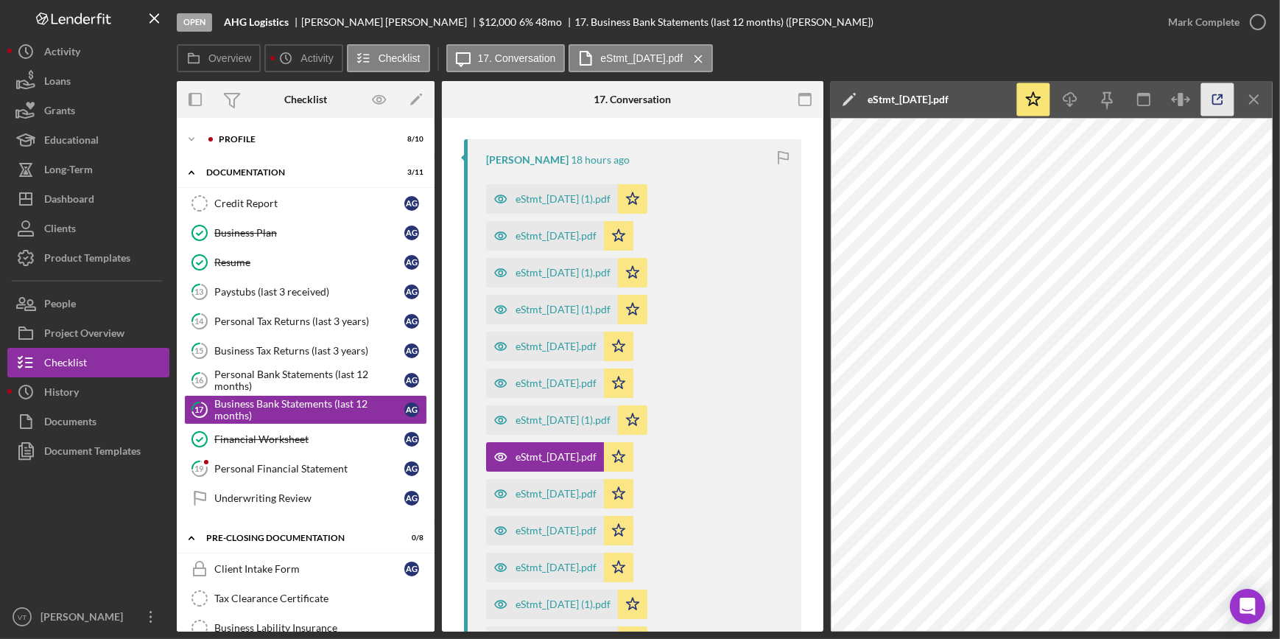
click at [640, 100] on icon "button" at bounding box center [1217, 99] width 33 height 33
click at [640, 20] on button "Mark Complete" at bounding box center [1212, 21] width 119 height 29
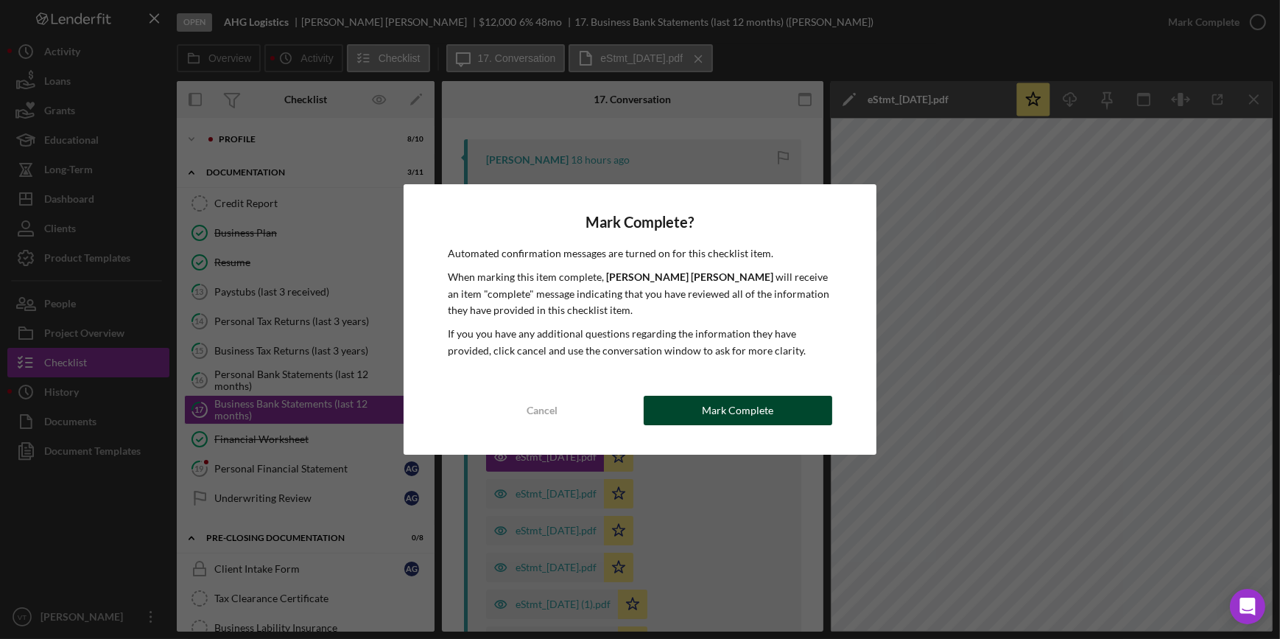
click at [640, 307] on button "Mark Complete" at bounding box center [738, 409] width 189 height 29
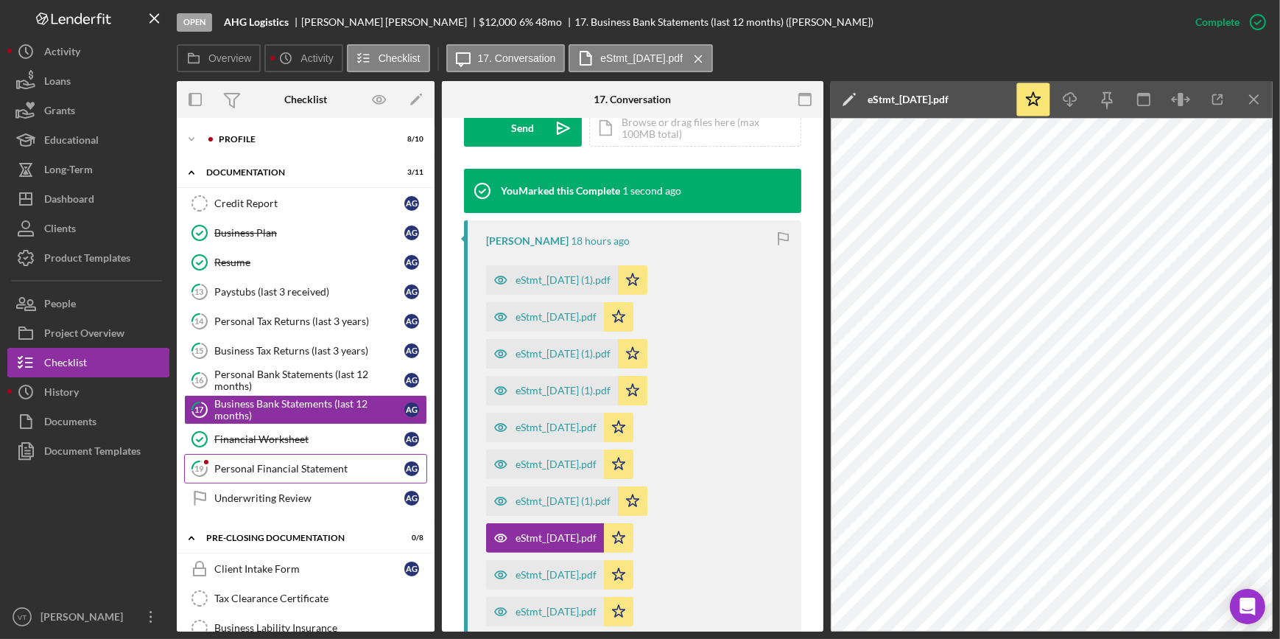
scroll to position [486, 0]
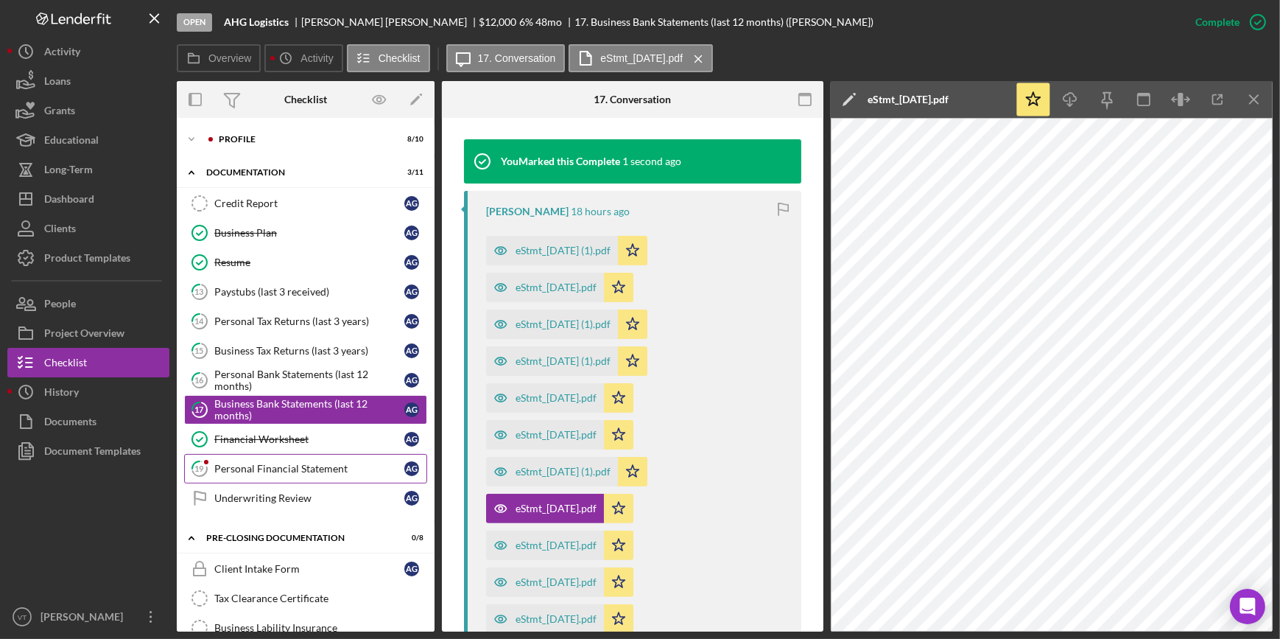
click at [274, 307] on link "19 Personal Financial Statement A G" at bounding box center [305, 468] width 243 height 29
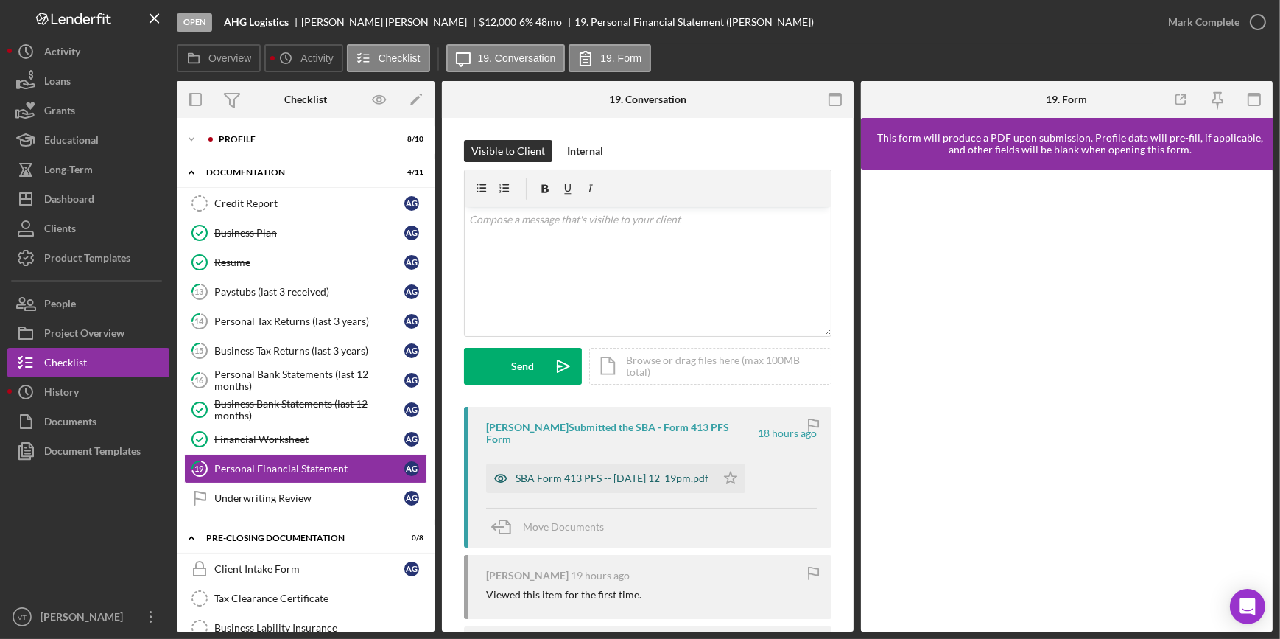
click at [589, 307] on div "SBA Form 413 PFS -- [DATE] 12_19pm.pdf" at bounding box center [612, 478] width 193 height 12
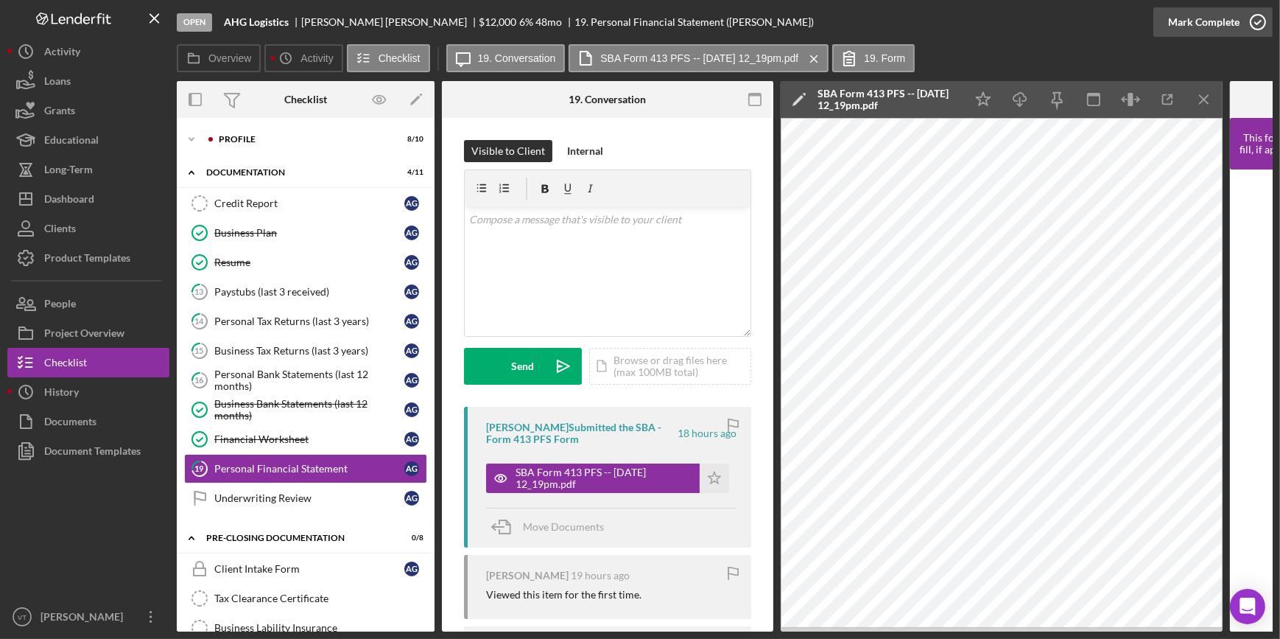
click at [640, 29] on div "Mark Complete" at bounding box center [1203, 21] width 71 height 29
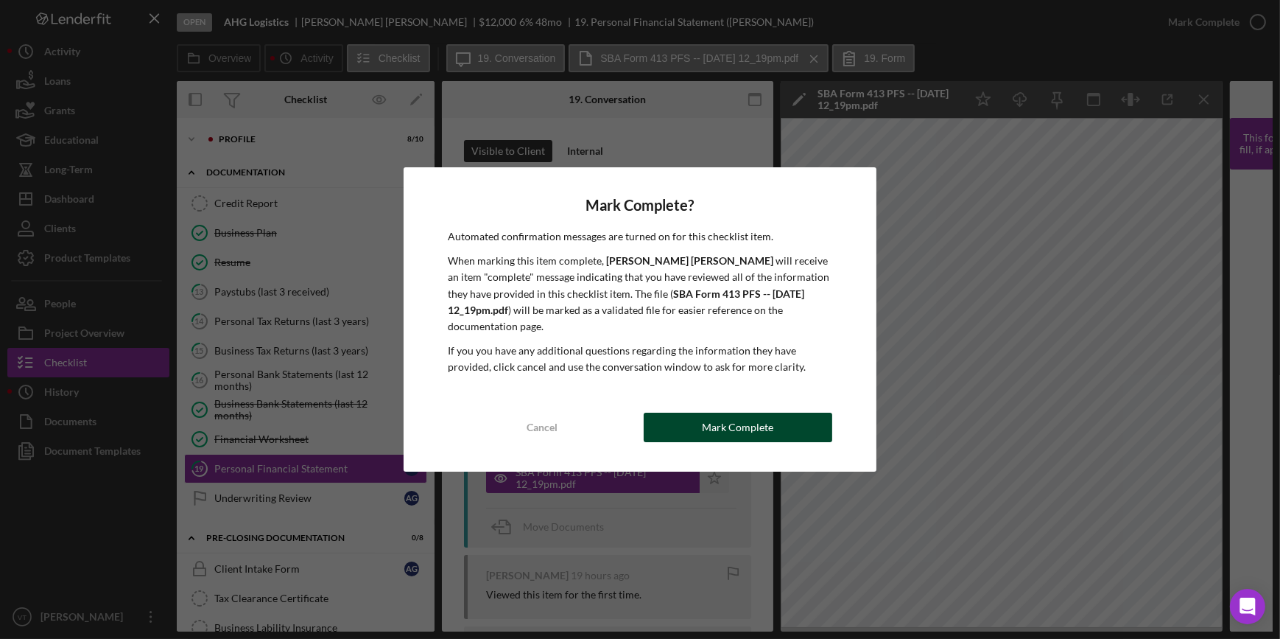
click at [640, 307] on div "Mark Complete" at bounding box center [737, 426] width 71 height 29
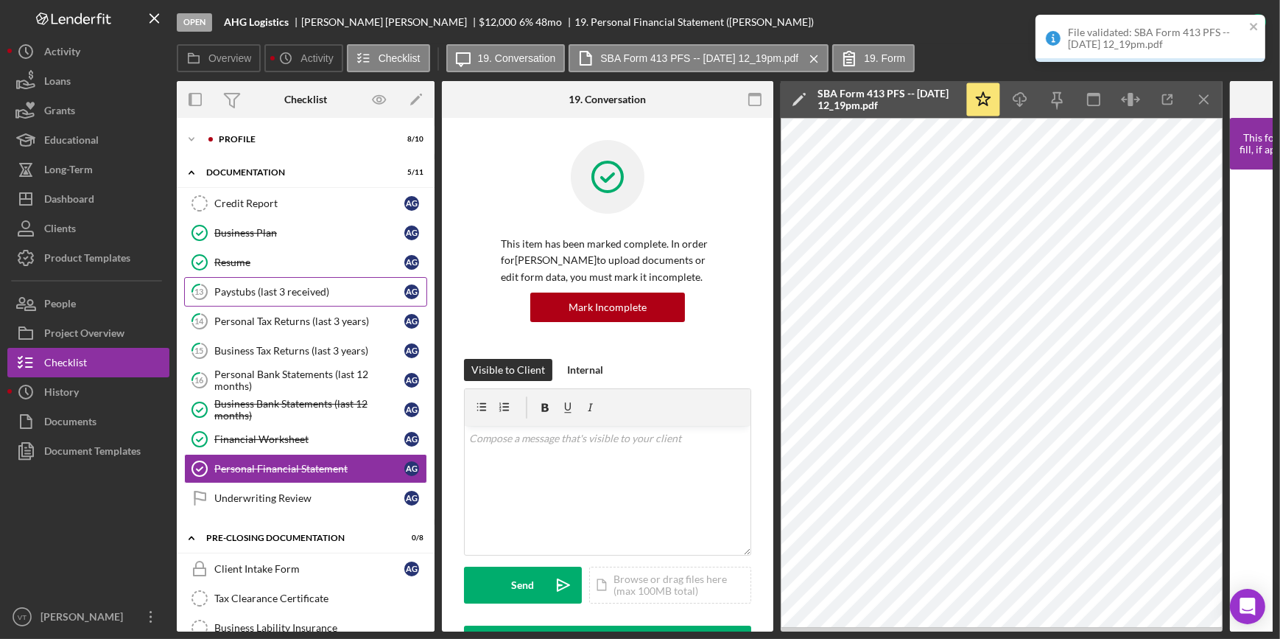
click at [303, 295] on div "Paystubs (last 3 received)" at bounding box center [309, 292] width 190 height 12
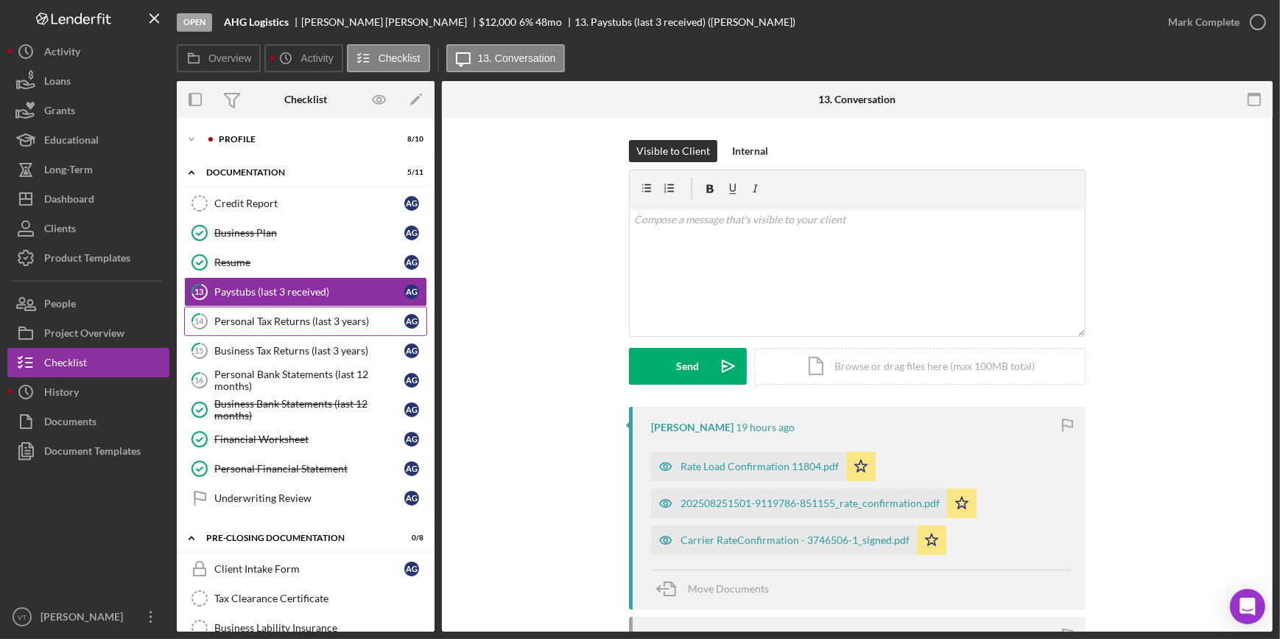
click at [266, 307] on div "Personal Tax Returns (last 3 years)" at bounding box center [309, 321] width 190 height 12
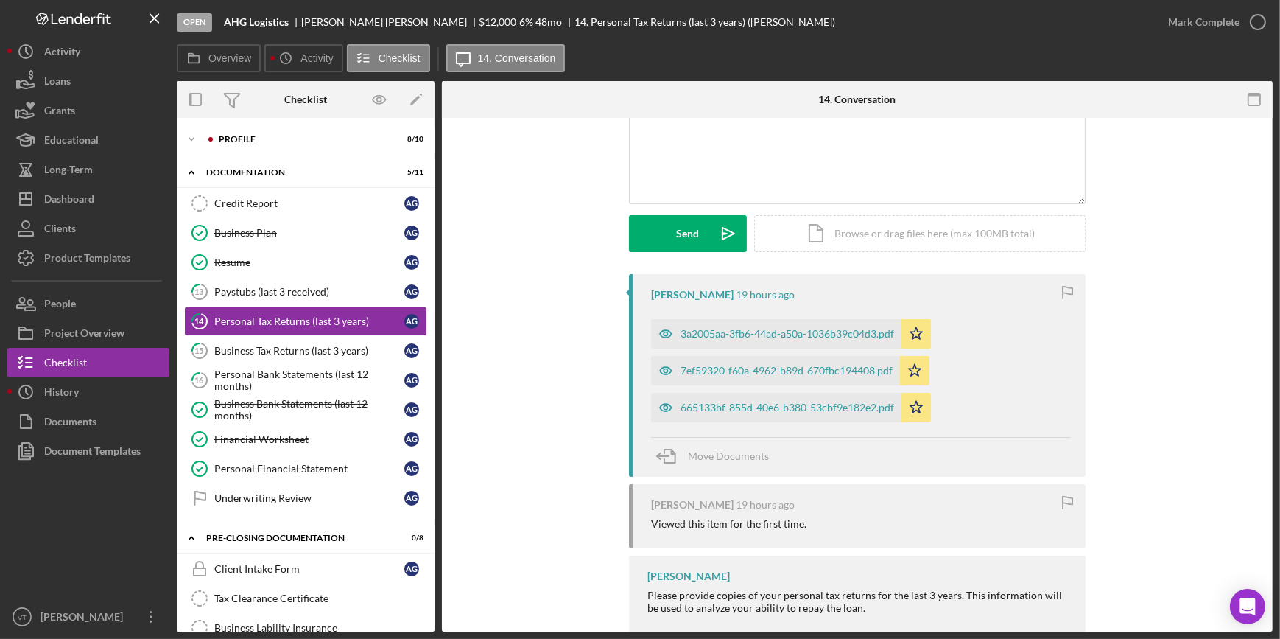
scroll to position [162, 0]
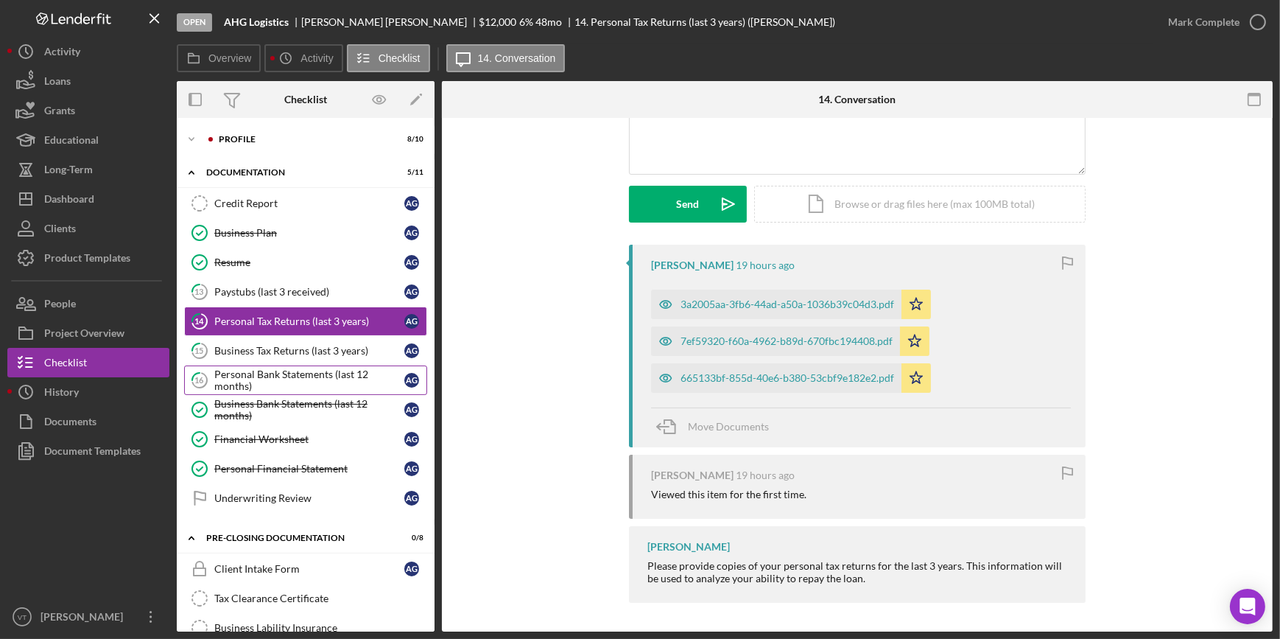
click at [269, 307] on div "Personal Bank Statements (last 12 months)" at bounding box center [309, 380] width 190 height 24
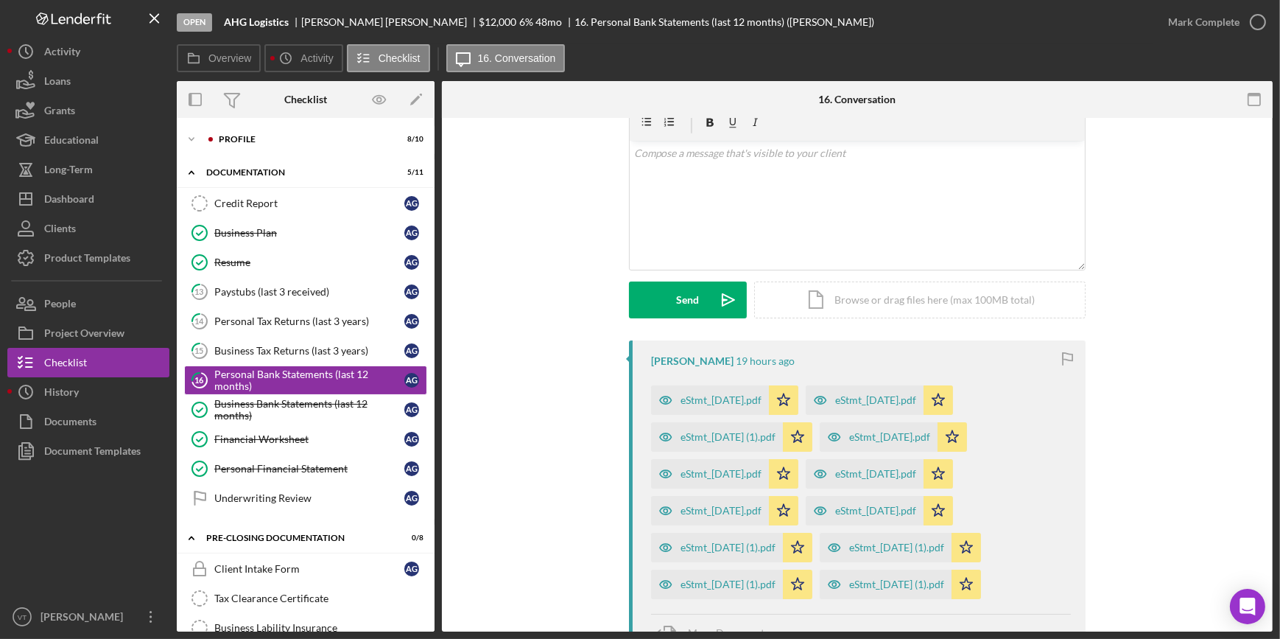
scroll to position [267, 0]
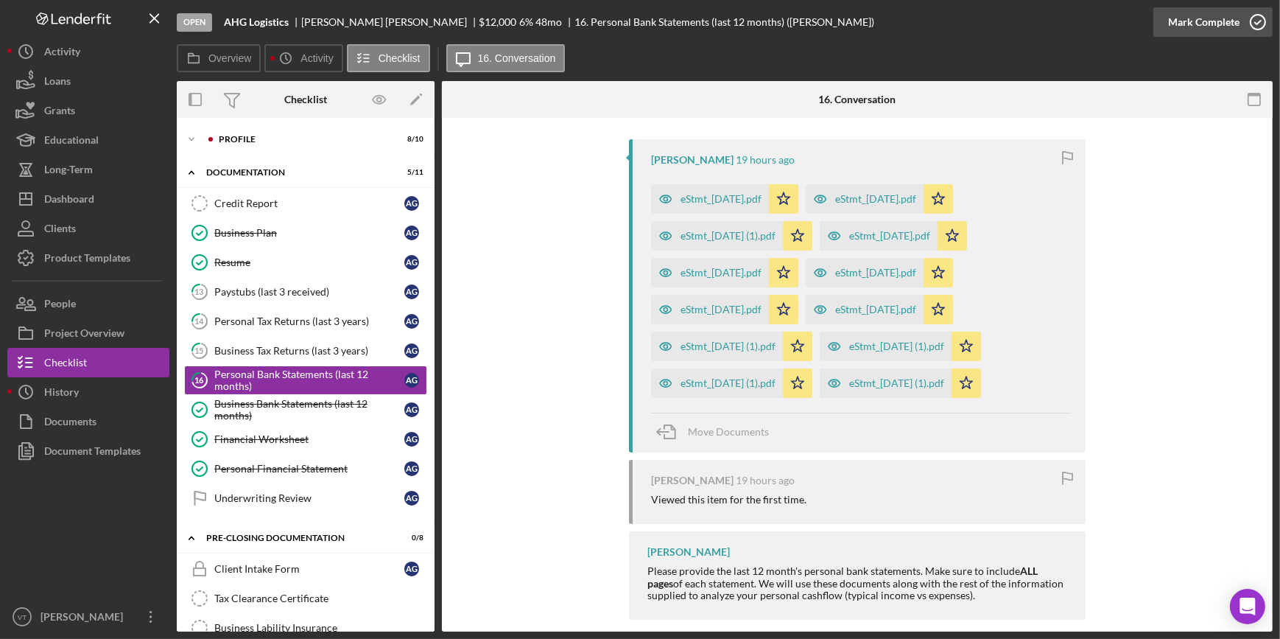
click at [640, 21] on icon "button" at bounding box center [1257, 22] width 37 height 37
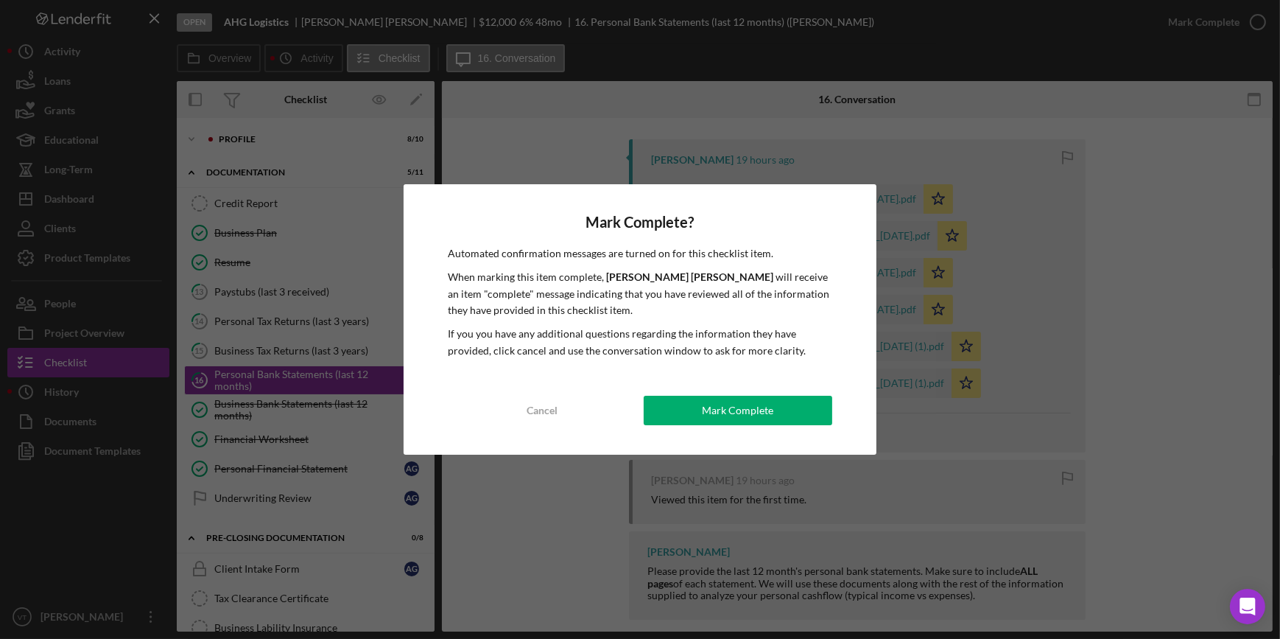
click at [604, 307] on div "Mark Complete? Automated confirmation messages are turned on for this checklist…" at bounding box center [640, 319] width 1280 height 639
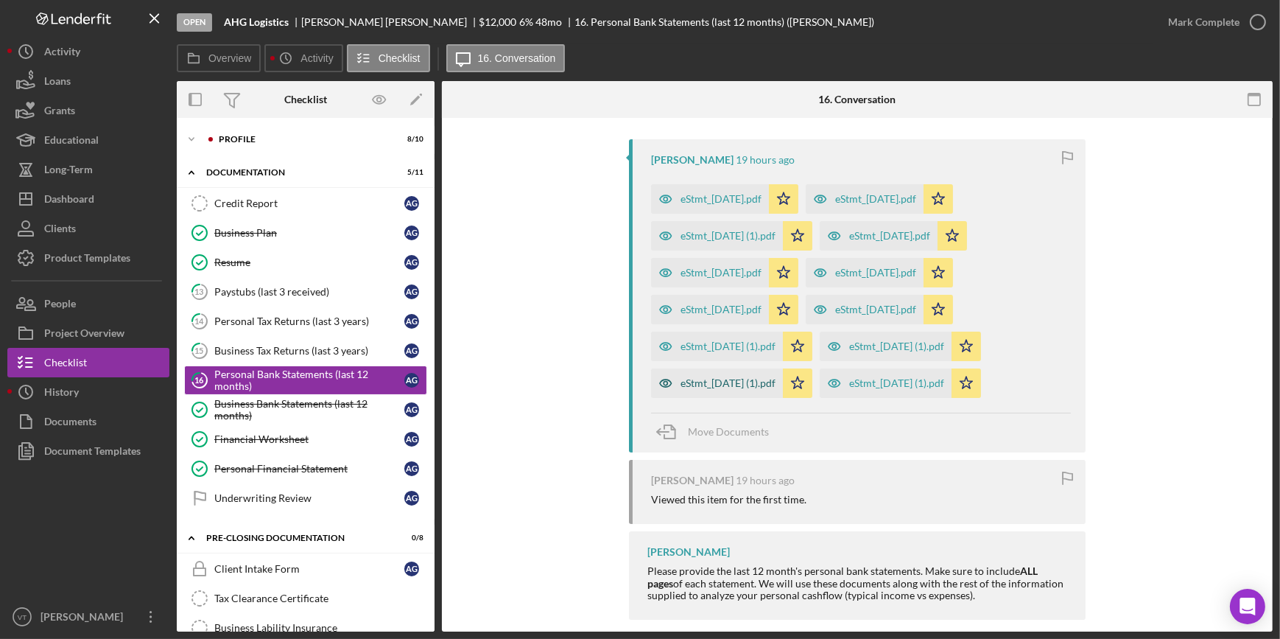
click at [640, 307] on div "eStmt_[DATE] (1).pdf" at bounding box center [727, 383] width 95 height 12
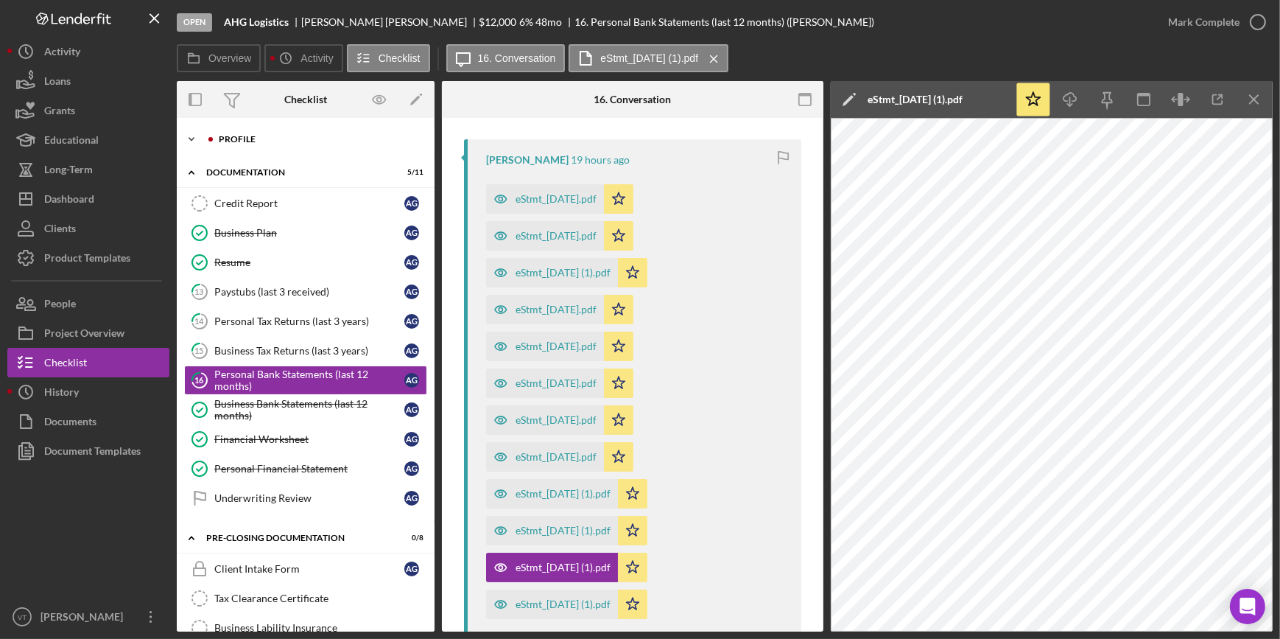
click at [184, 139] on icon "Icon/Expander" at bounding box center [191, 138] width 29 height 29
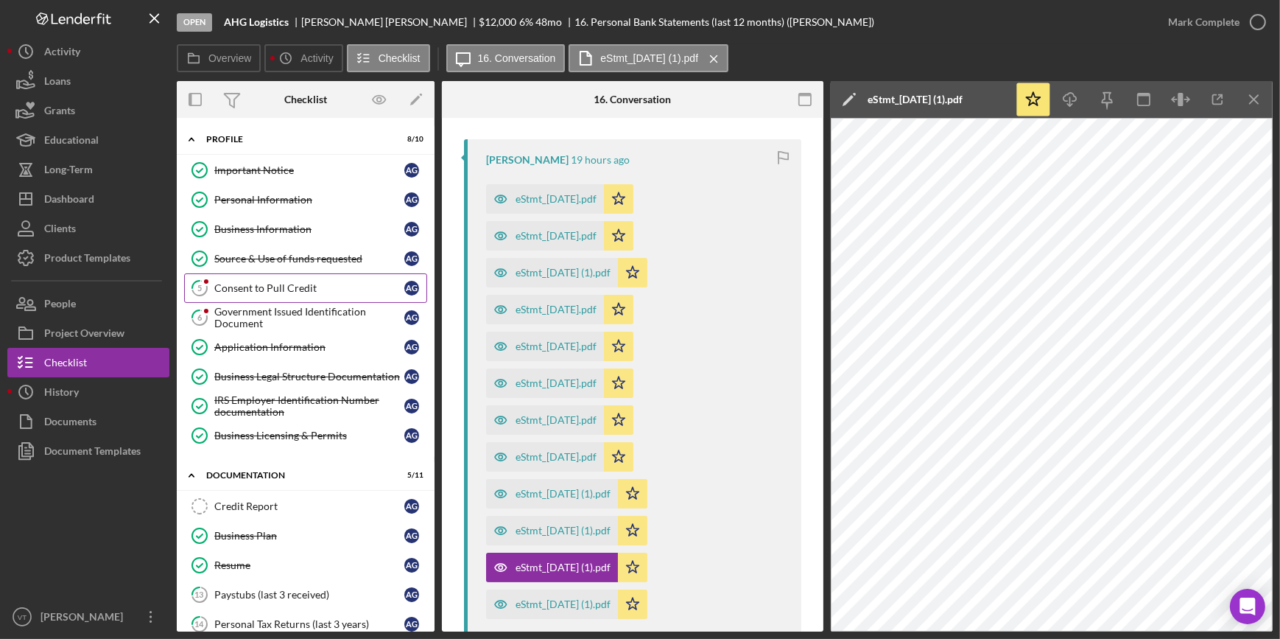
click at [282, 295] on link "5 Consent to Pull Credit A G" at bounding box center [305, 287] width 243 height 29
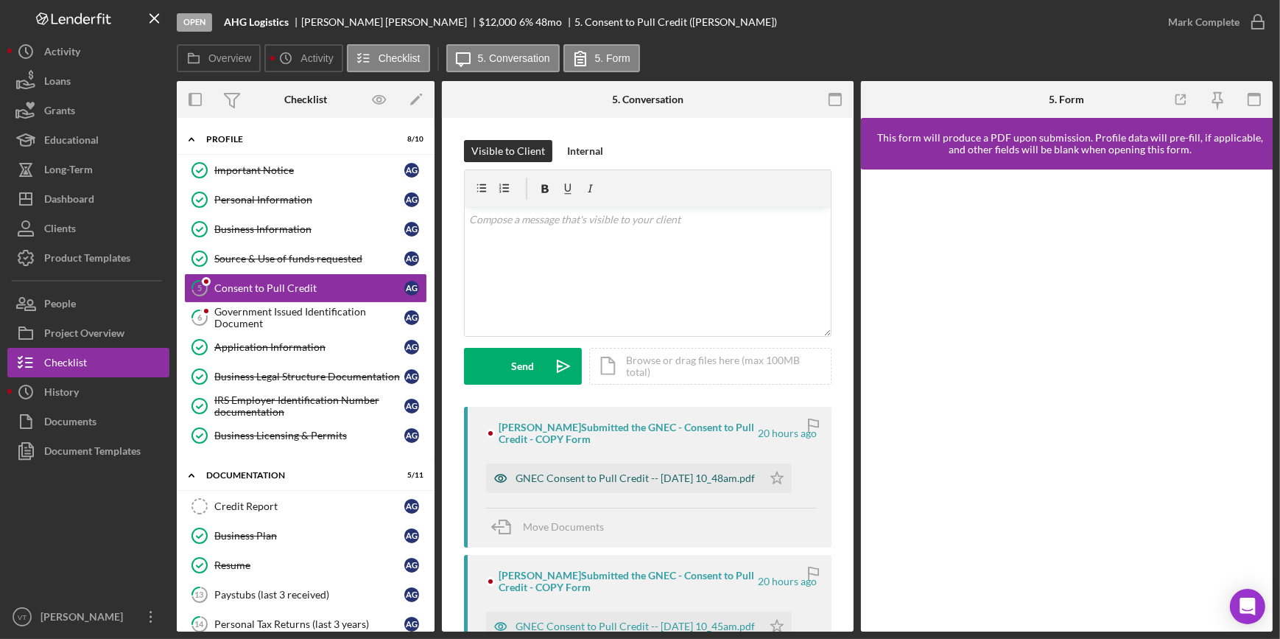
click at [640, 307] on div "GNEC Consent to Pull Credit -- [DATE] 10_48am.pdf" at bounding box center [635, 478] width 239 height 12
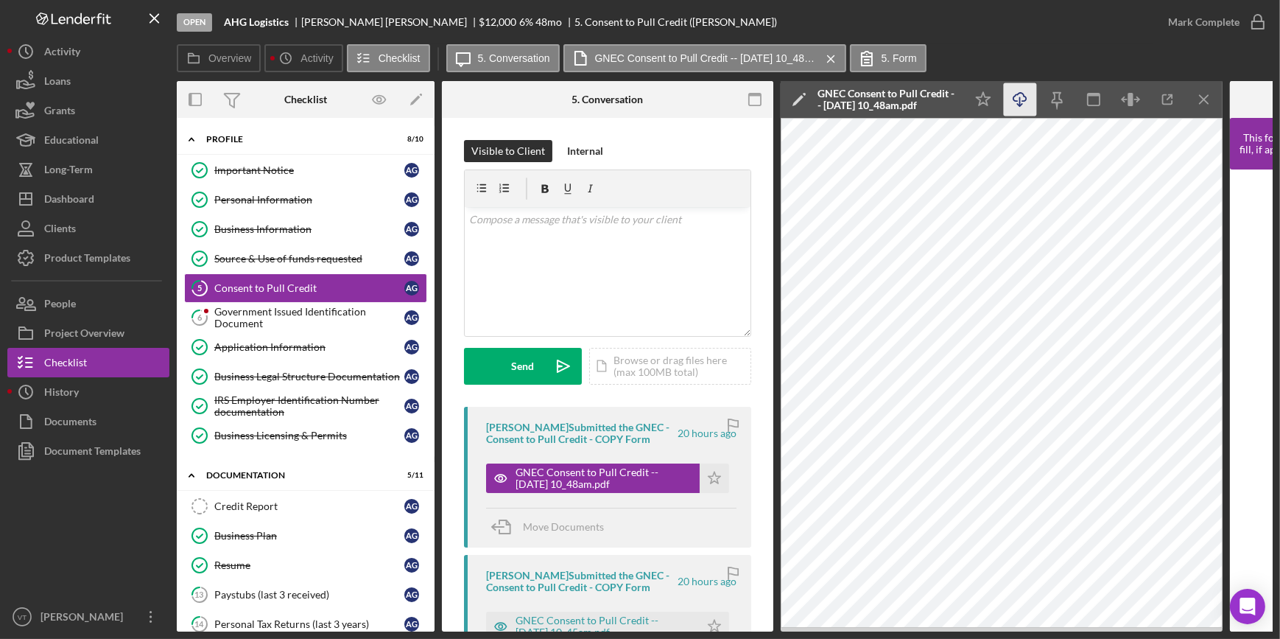
click at [640, 95] on icon "Icon/Download" at bounding box center [1020, 99] width 33 height 33
click at [640, 35] on div "Mark Complete" at bounding box center [1203, 21] width 71 height 29
click at [640, 29] on div "Mark Complete" at bounding box center [1203, 21] width 71 height 29
click at [640, 18] on div "Mark Complete" at bounding box center [1203, 21] width 71 height 29
click at [640, 307] on polygon "button" at bounding box center [714, 477] width 13 height 12
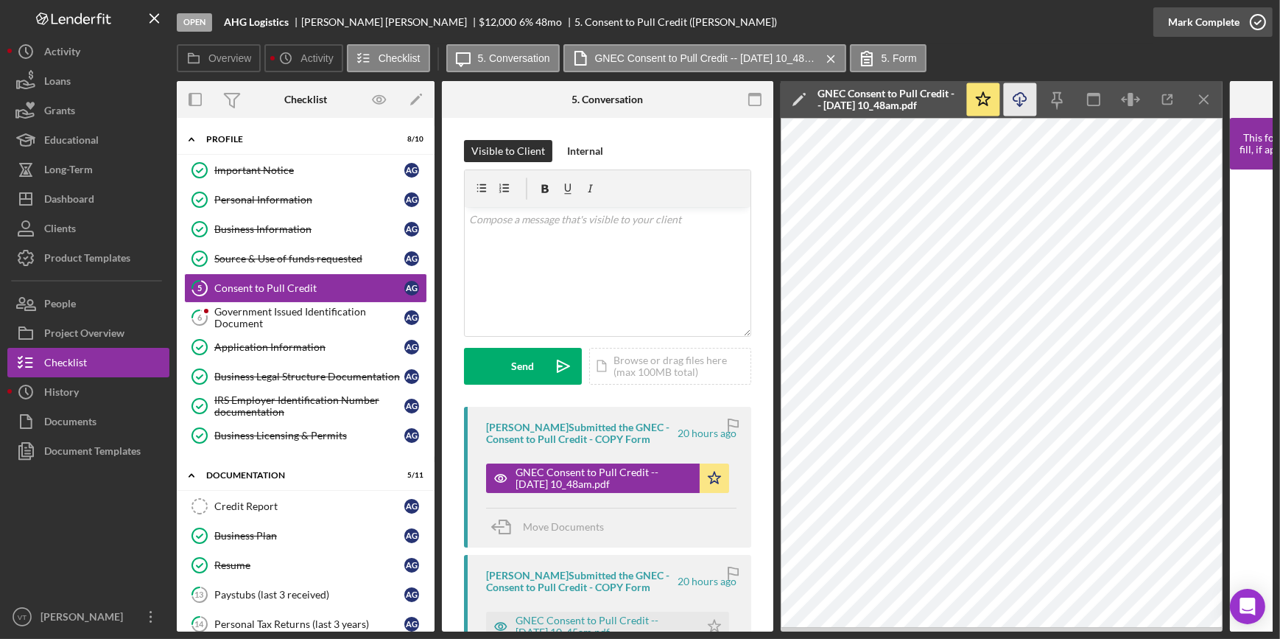
click at [640, 17] on div "Mark Complete" at bounding box center [1203, 21] width 71 height 29
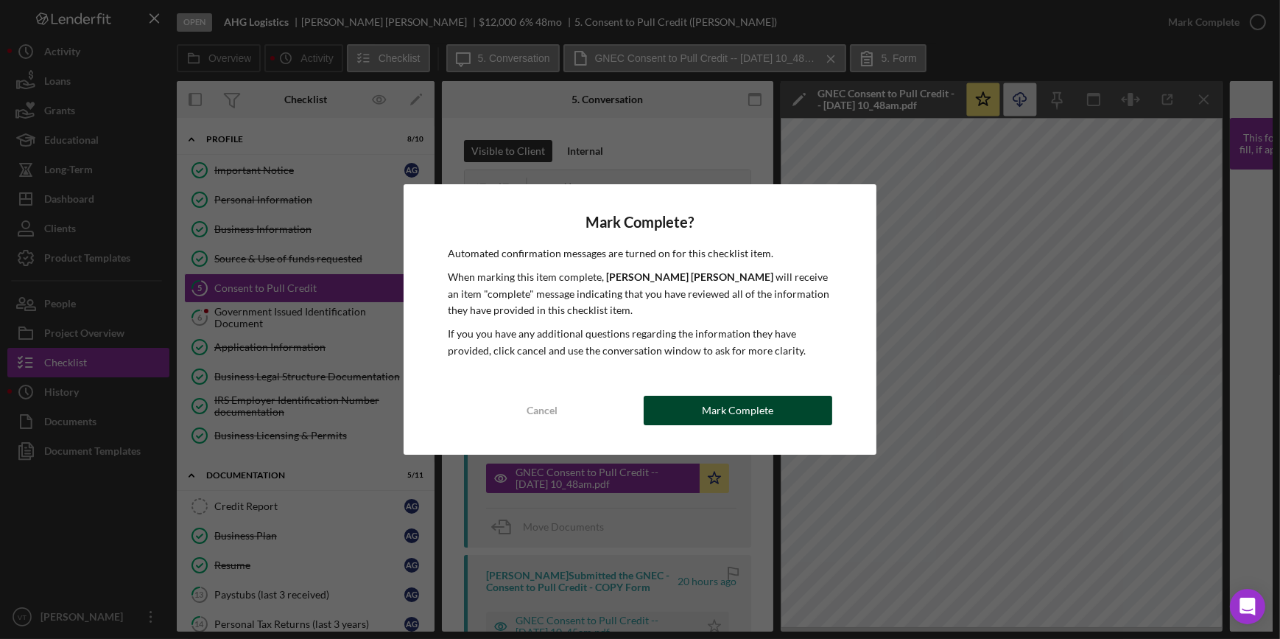
click at [640, 307] on div "Mark Complete" at bounding box center [737, 409] width 71 height 29
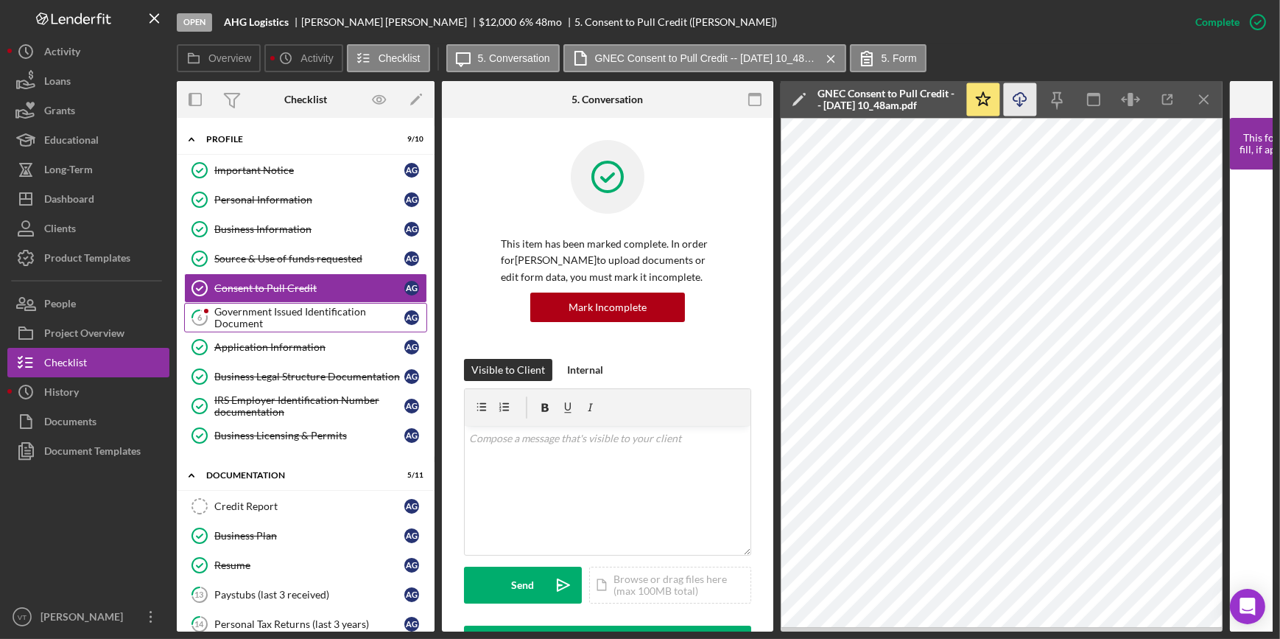
click at [315, 307] on div "Government Issued Identification Document" at bounding box center [309, 318] width 190 height 24
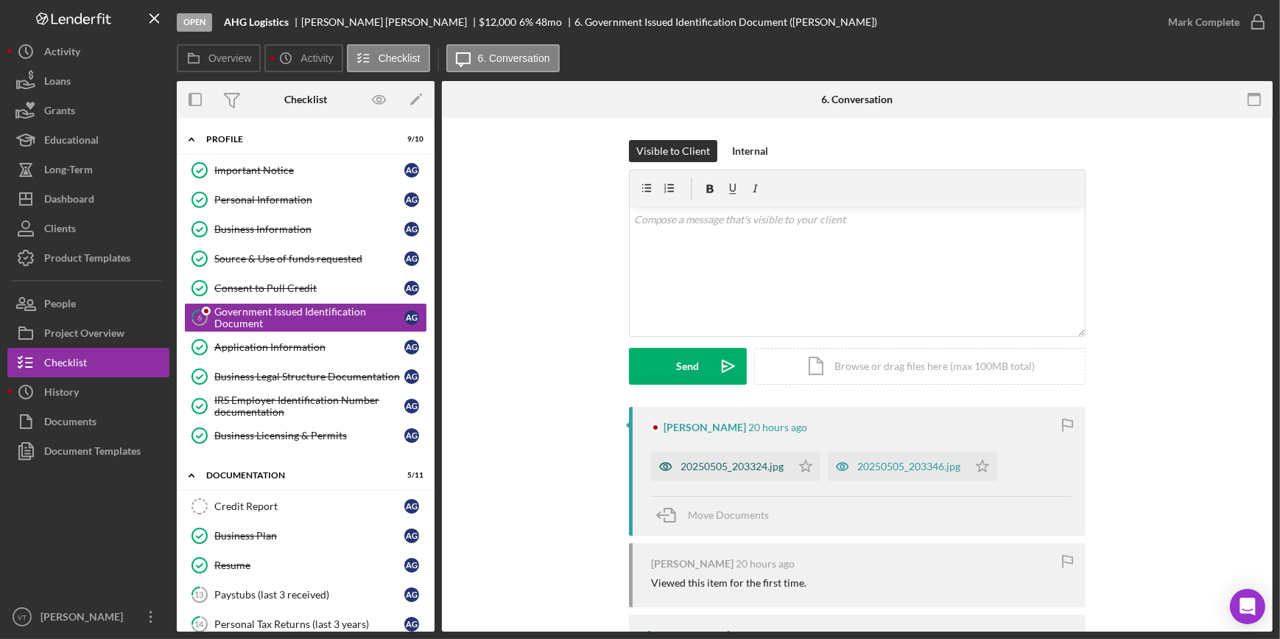
click at [640, 307] on div "20250505_203324.jpg" at bounding box center [731, 466] width 103 height 12
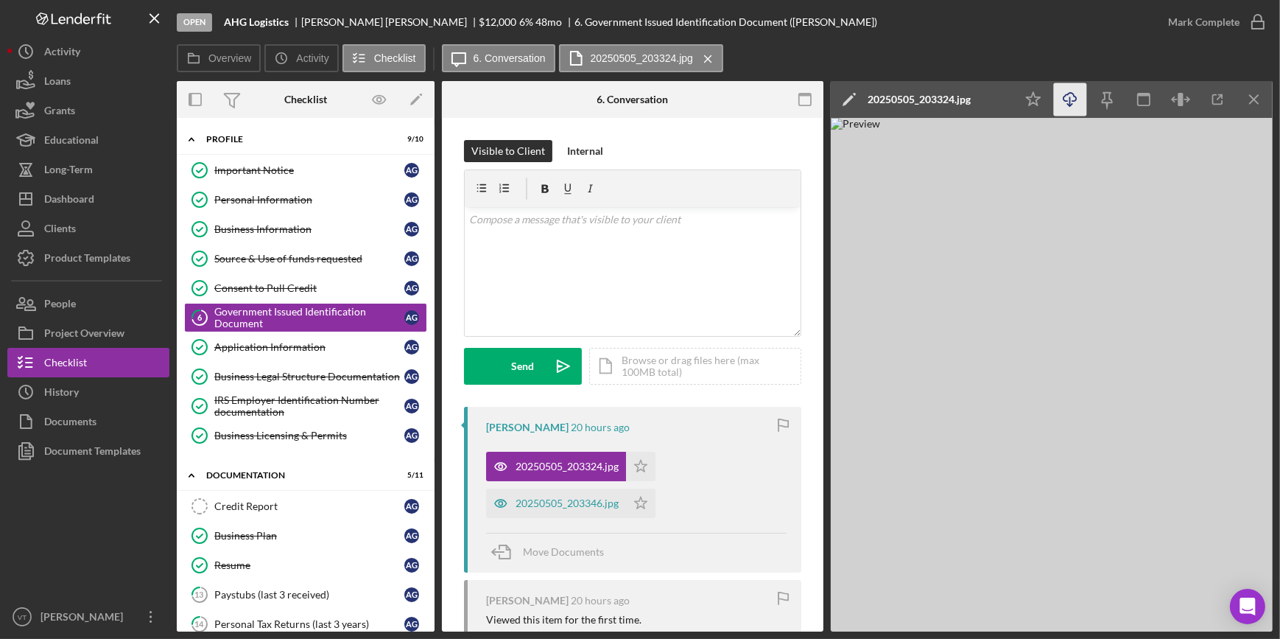
click at [640, 104] on icon "Icon/Download" at bounding box center [1070, 99] width 33 height 33
click at [640, 59] on div "Overview Icon/History Activity Checklist Icon/Message 6. Conversation 20250505_…" at bounding box center [725, 58] width 1096 height 29
click at [640, 16] on div "Mark Complete" at bounding box center [1203, 21] width 71 height 29
click at [640, 18] on div "Mark Complete" at bounding box center [1203, 21] width 71 height 29
click at [640, 307] on polygon "button" at bounding box center [641, 466] width 13 height 12
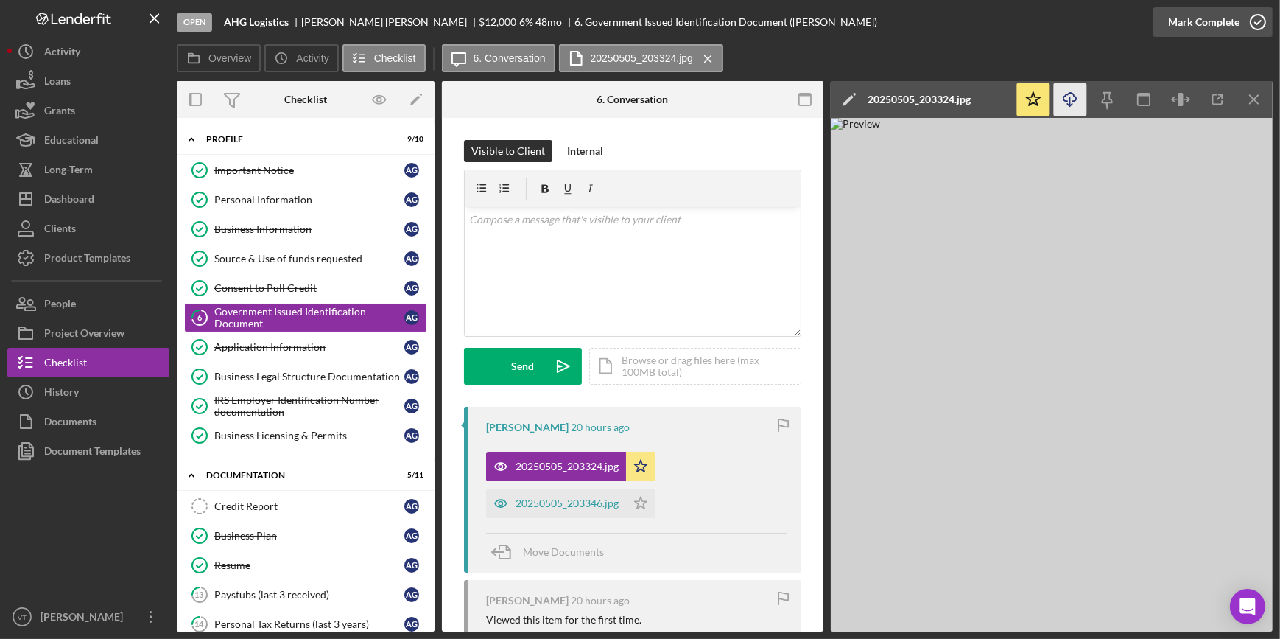
click at [640, 10] on div "Mark Complete" at bounding box center [1203, 21] width 71 height 29
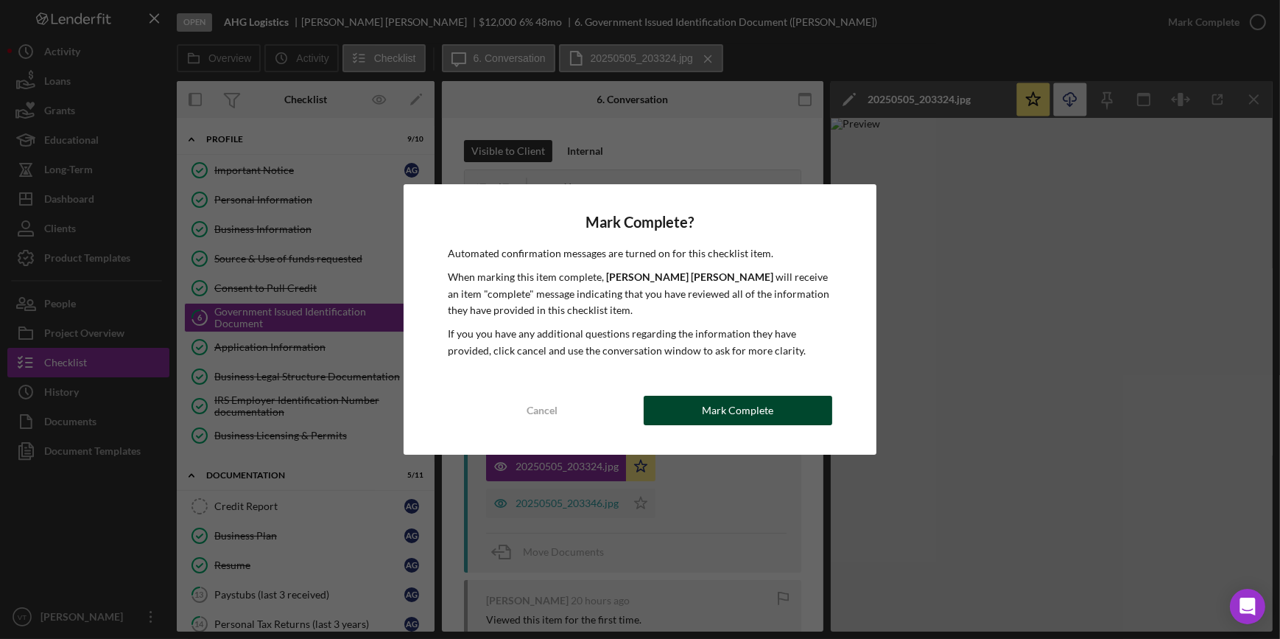
click at [640, 307] on div "Mark Complete" at bounding box center [737, 409] width 71 height 29
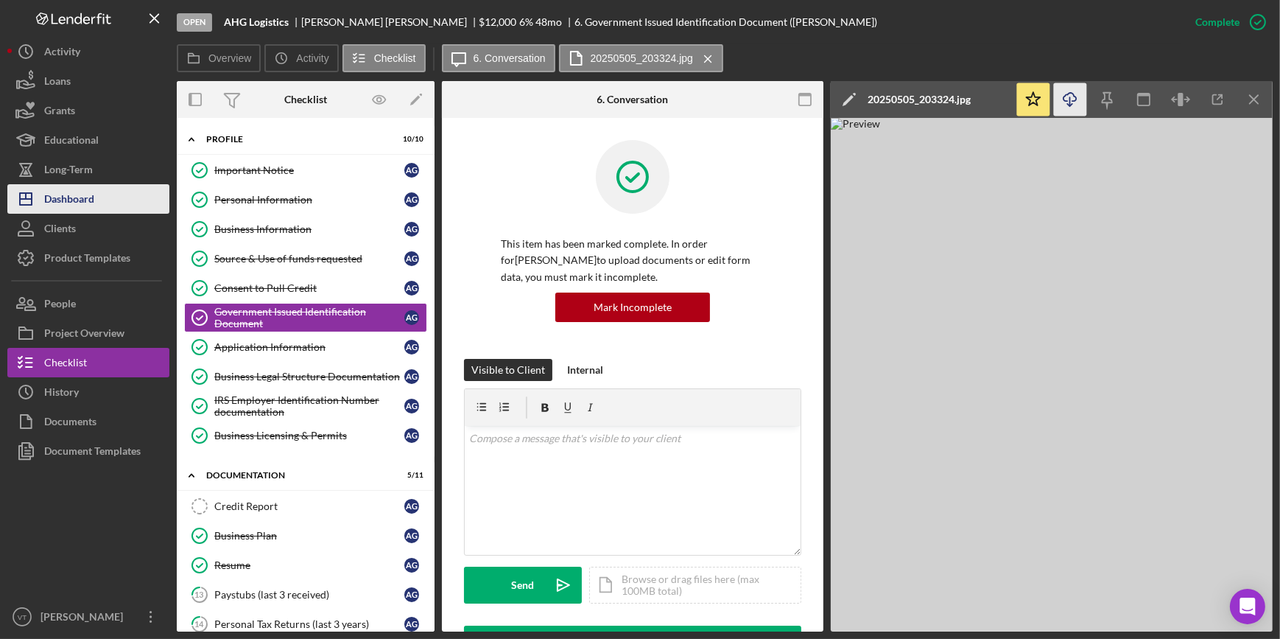
click at [74, 195] on div "Dashboard" at bounding box center [69, 200] width 50 height 33
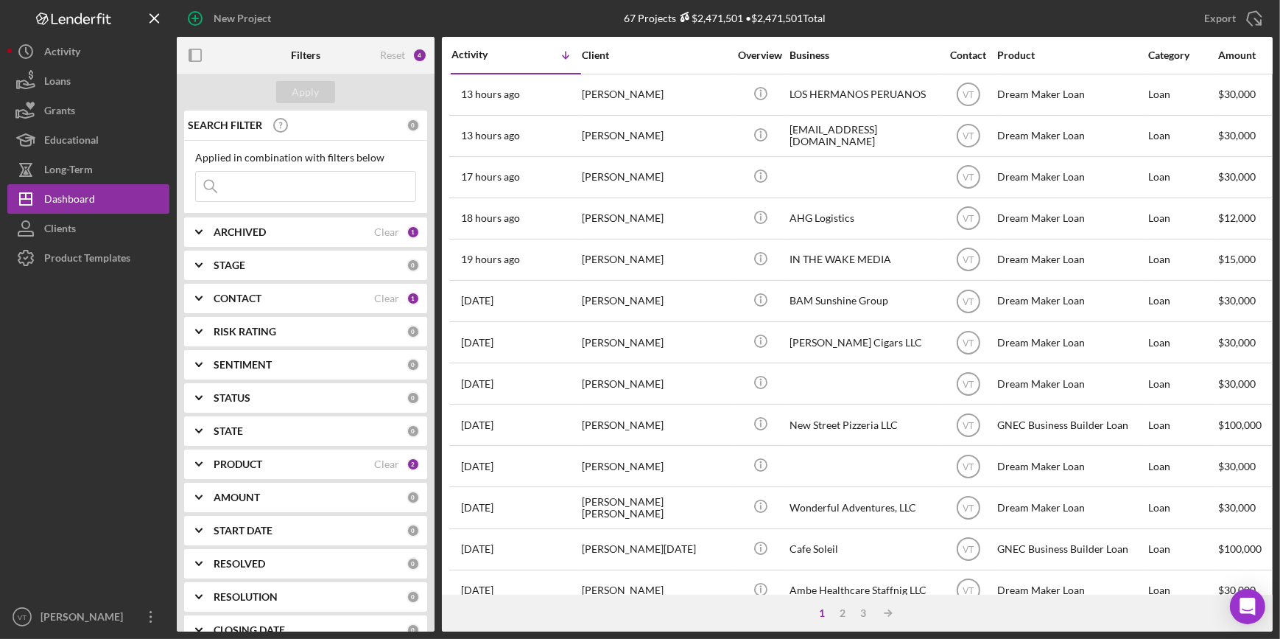
click at [274, 188] on input at bounding box center [305, 186] width 219 height 29
type input "ali"
click at [202, 231] on polyline at bounding box center [199, 232] width 6 height 3
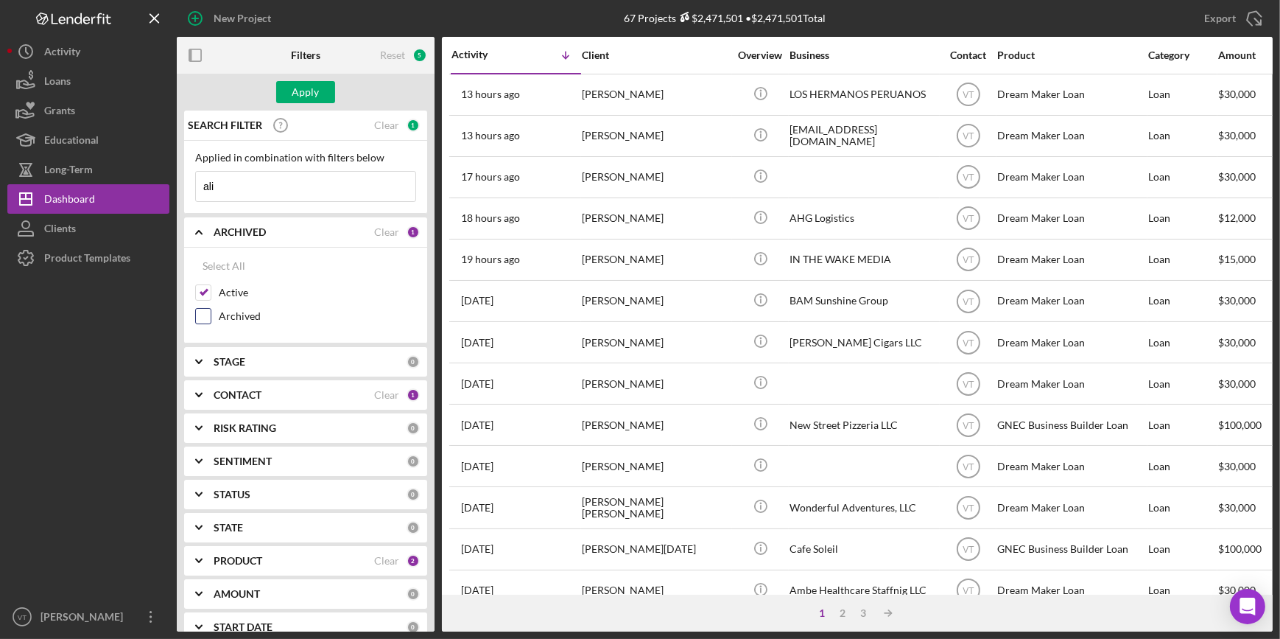
click at [205, 307] on input "Archived" at bounding box center [203, 316] width 15 height 15
checkbox input "true"
click at [314, 85] on div "Apply" at bounding box center [305, 92] width 27 height 22
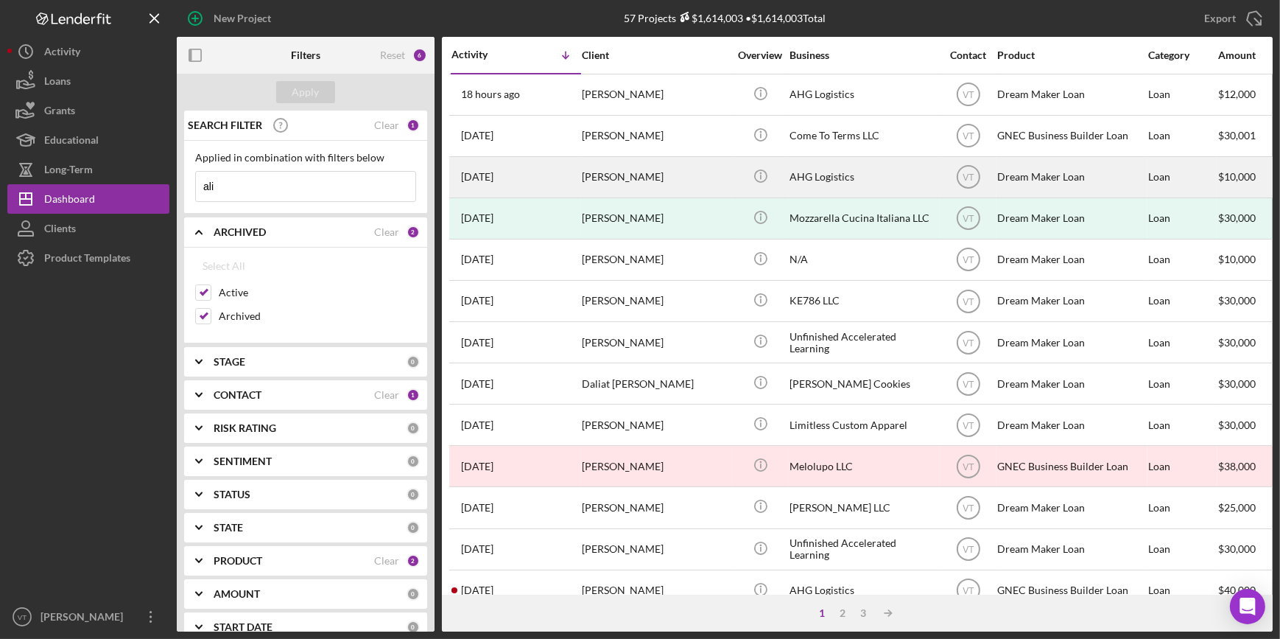
click at [613, 187] on div "[PERSON_NAME]" at bounding box center [655, 177] width 147 height 39
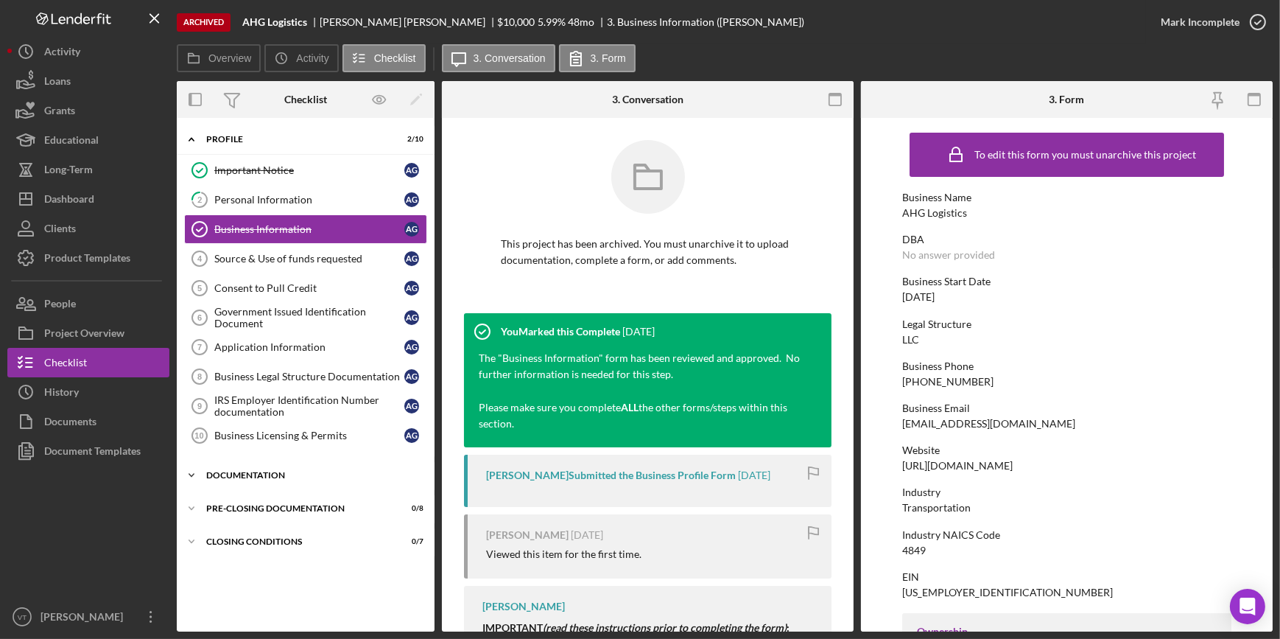
click at [204, 307] on icon "Icon/Expander" at bounding box center [191, 474] width 29 height 29
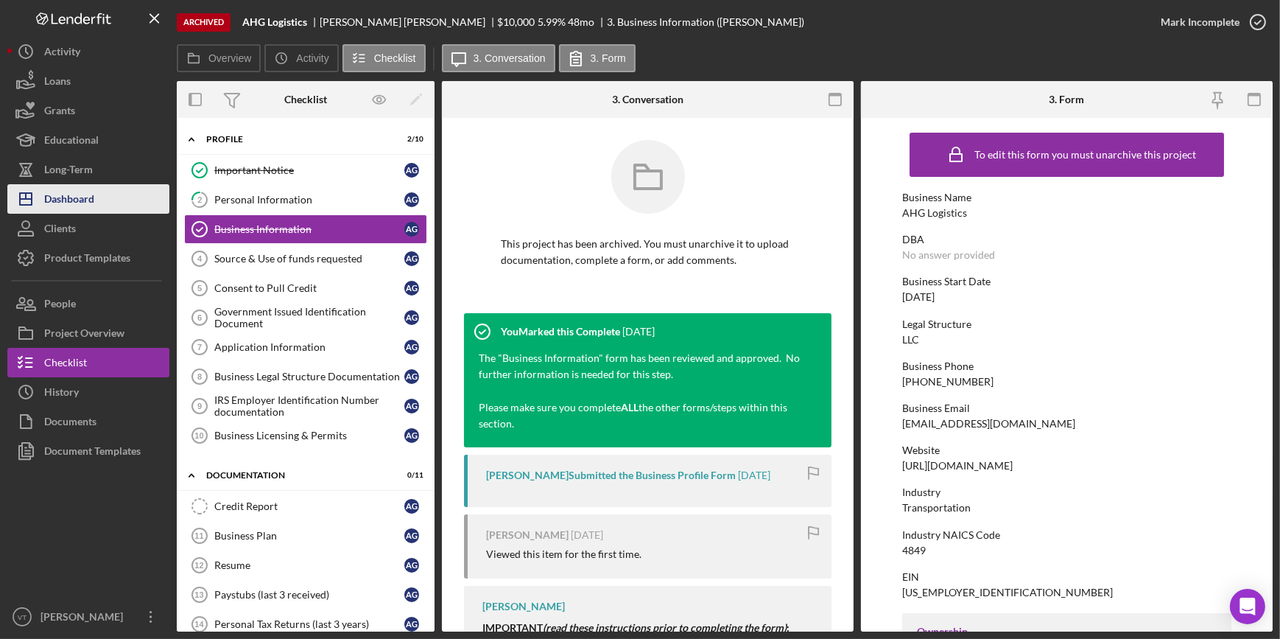
click at [106, 191] on button "Icon/Dashboard Dashboard" at bounding box center [88, 198] width 162 height 29
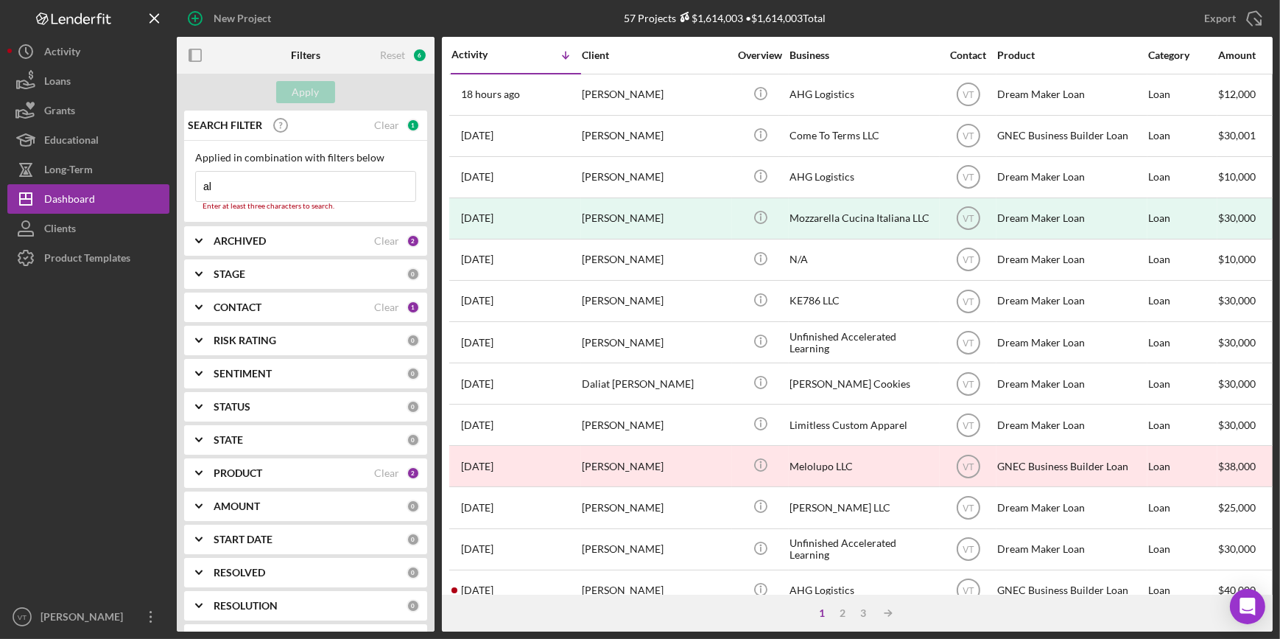
type input "a"
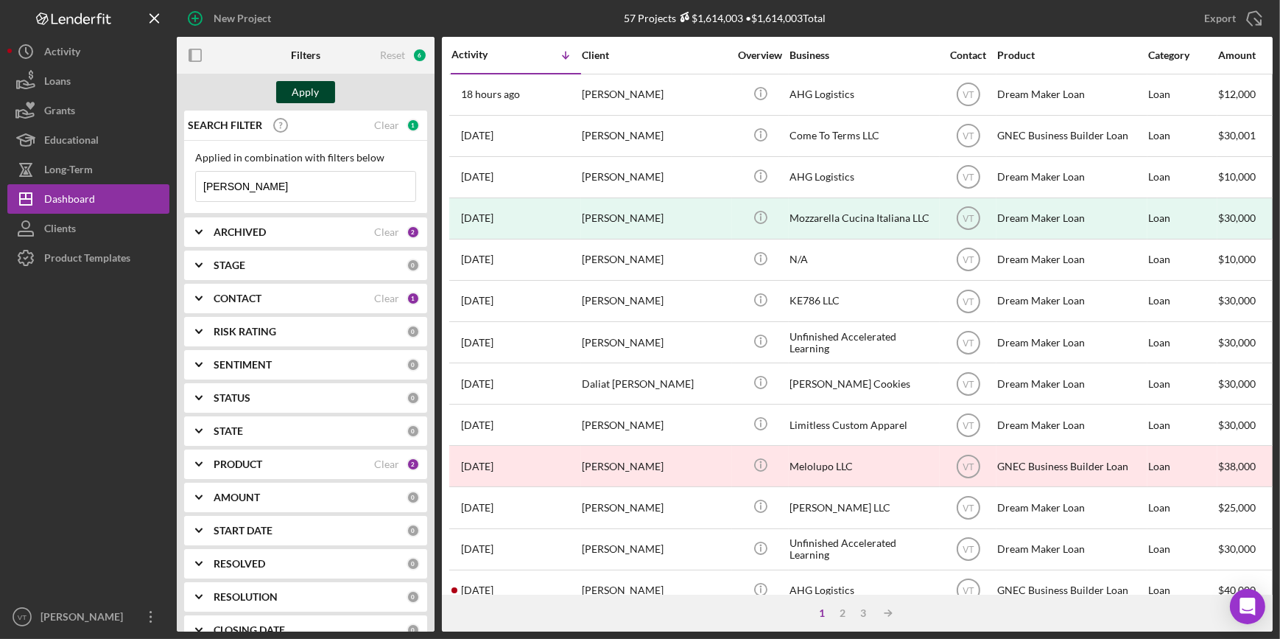
type input "[PERSON_NAME]"
click at [288, 102] on button "Apply" at bounding box center [305, 92] width 59 height 22
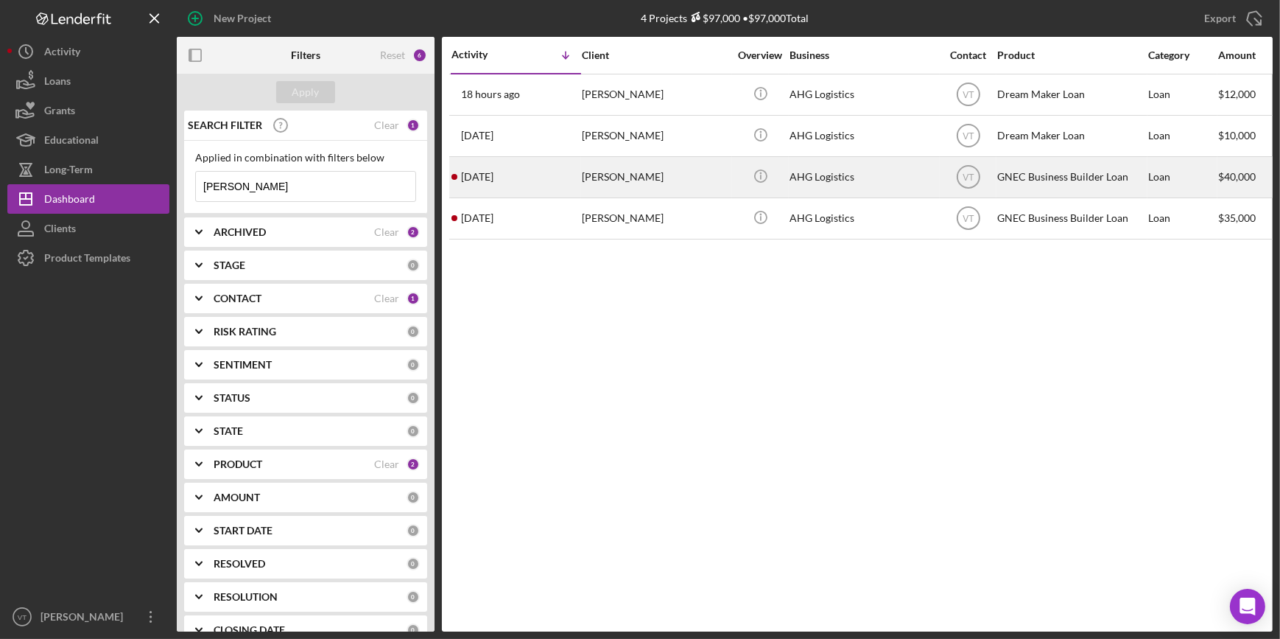
click at [602, 166] on div "[PERSON_NAME]" at bounding box center [655, 177] width 147 height 39
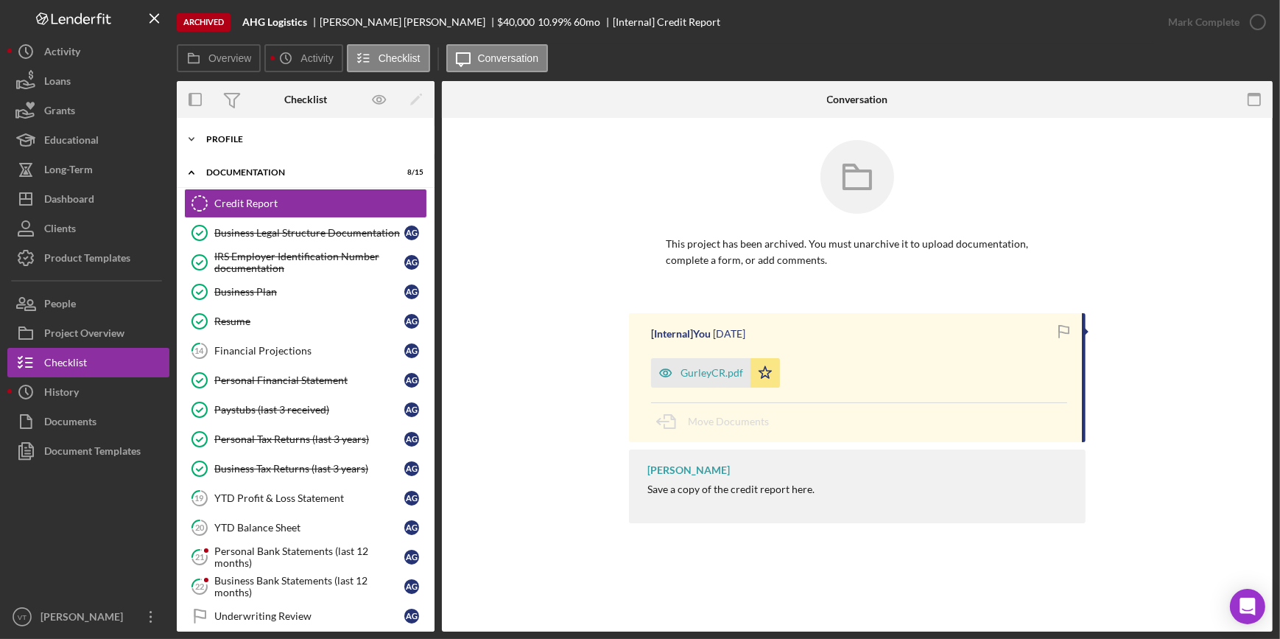
click at [199, 132] on icon "Icon/Expander" at bounding box center [191, 138] width 29 height 29
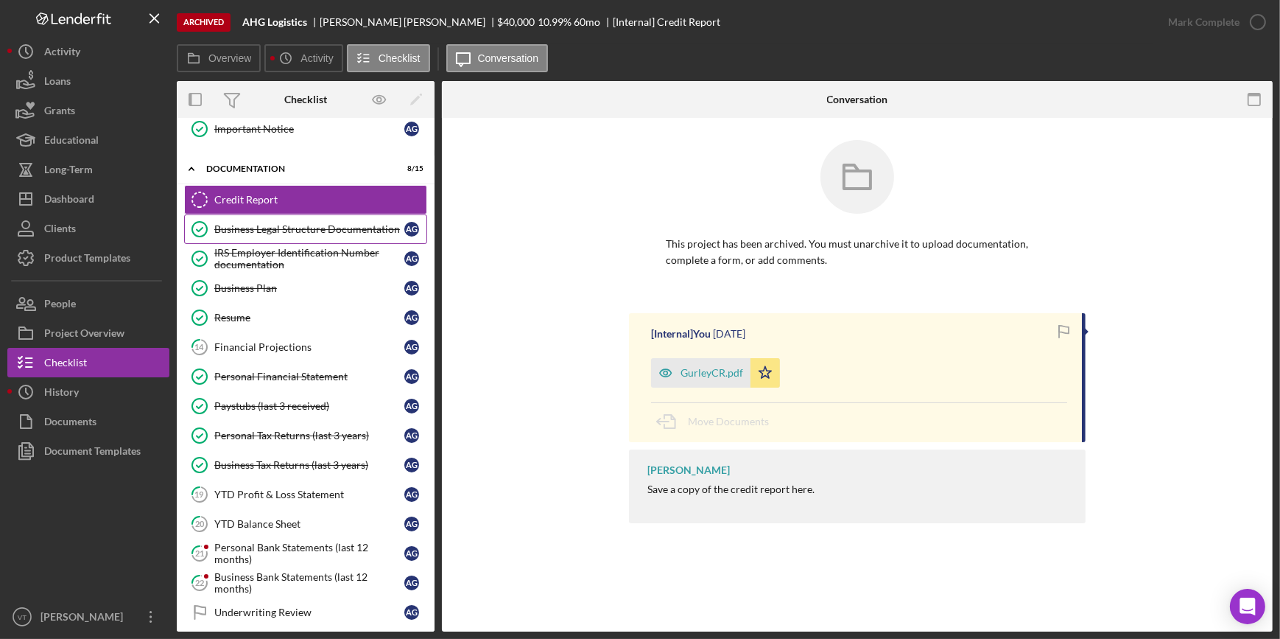
scroll to position [334, 0]
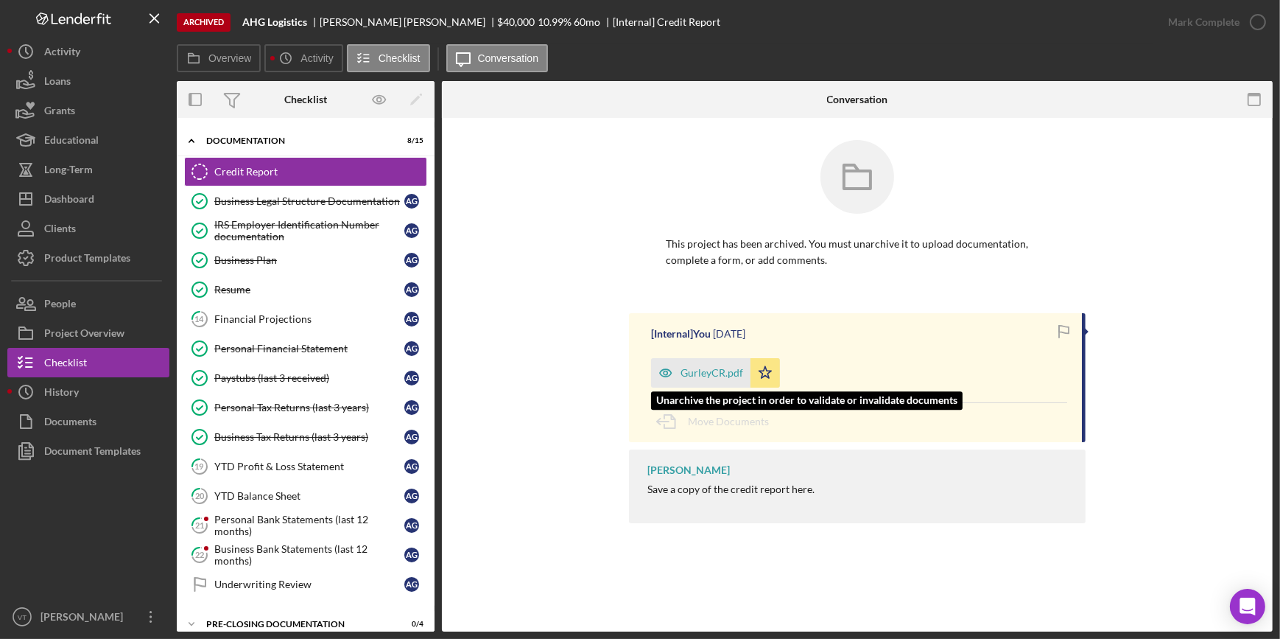
click at [640, 307] on div "GurleyCR.pdf" at bounding box center [711, 373] width 63 height 12
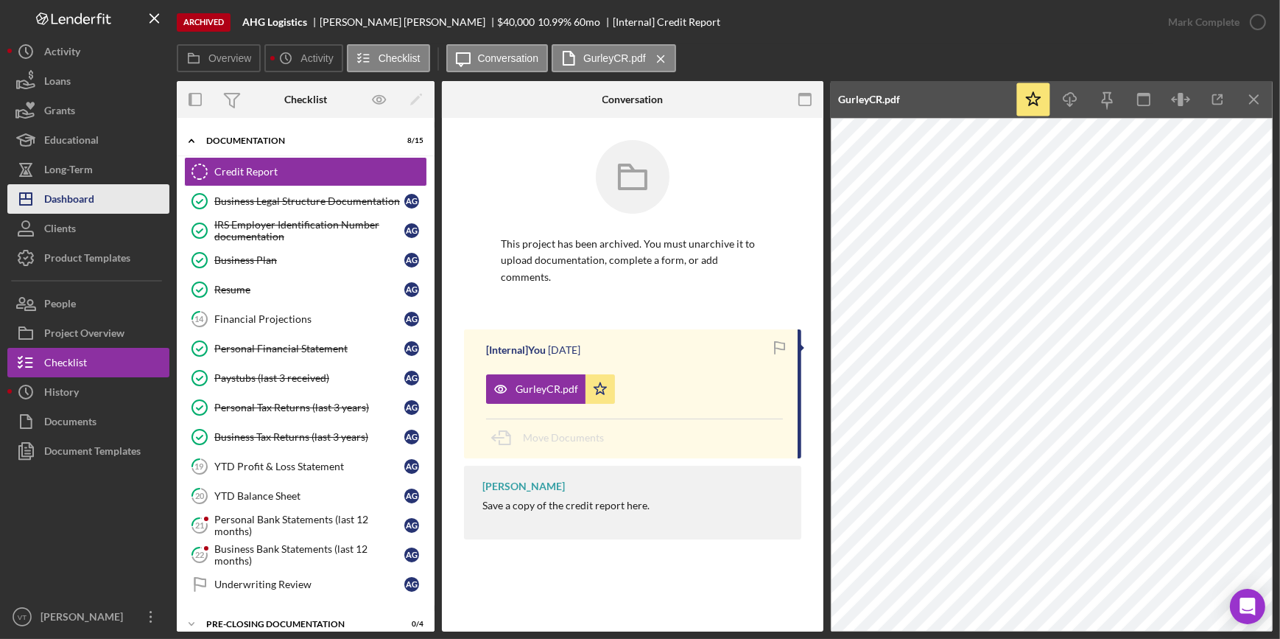
click at [121, 189] on button "Icon/Dashboard Dashboard" at bounding box center [88, 198] width 162 height 29
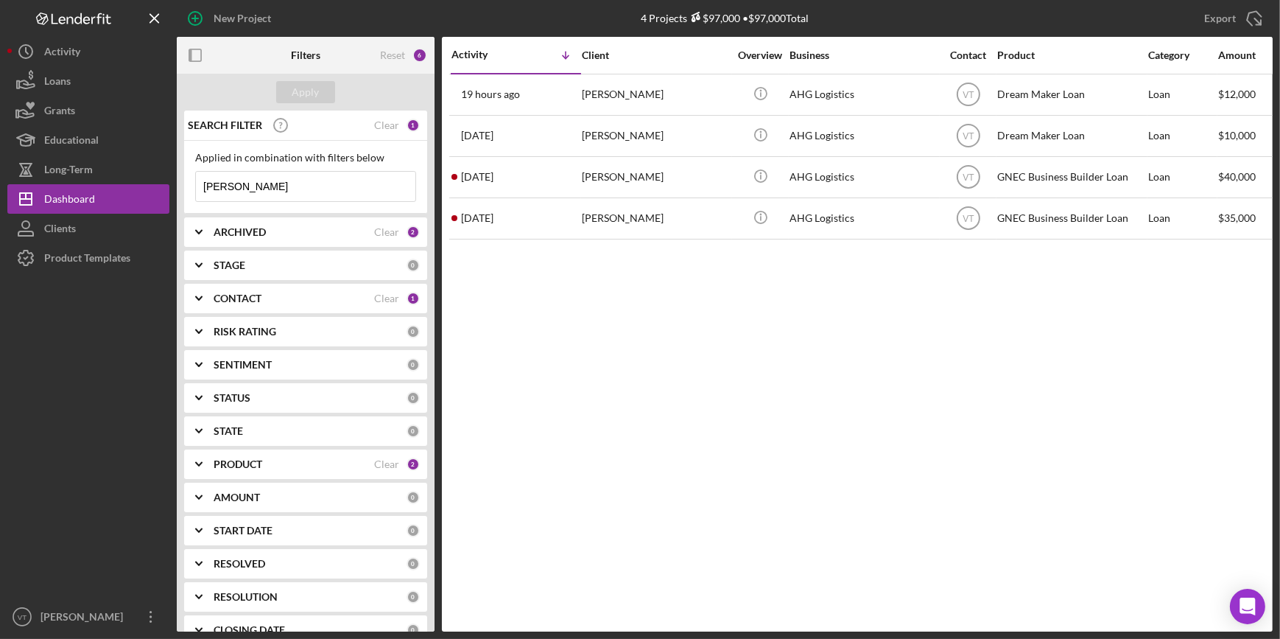
click at [197, 228] on icon "Icon/Expander" at bounding box center [198, 232] width 37 height 37
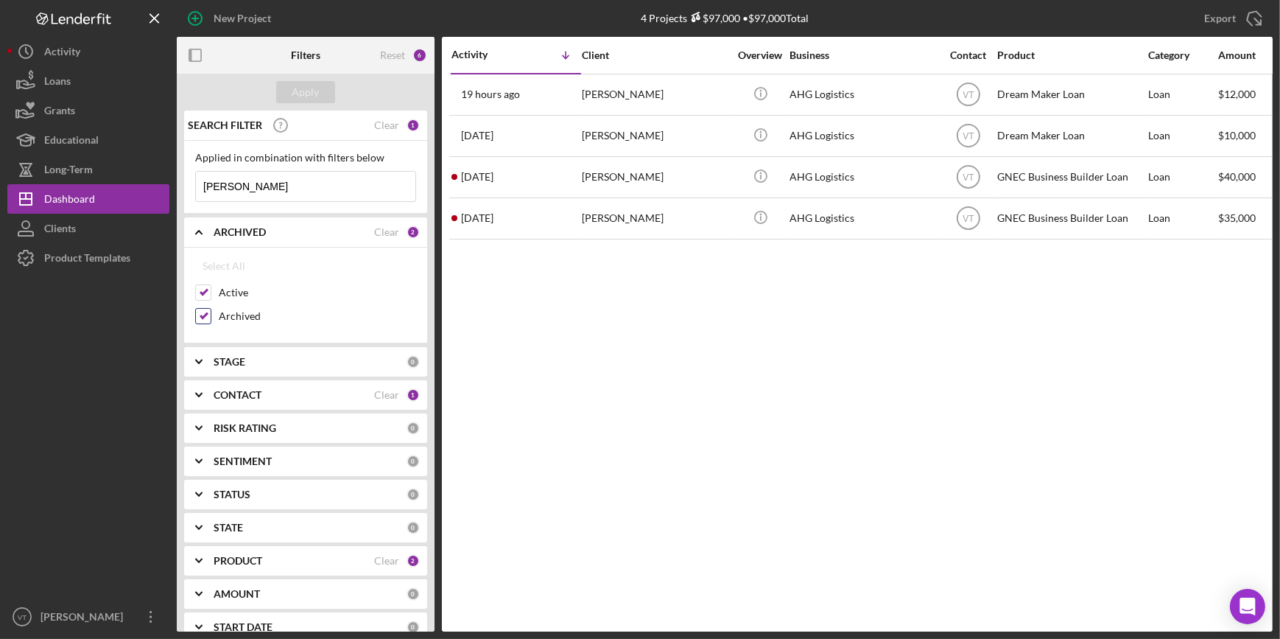
click at [200, 307] on input "Archived" at bounding box center [203, 316] width 15 height 15
checkbox input "false"
click at [368, 125] on div "SEARCH FILTER" at bounding box center [279, 125] width 190 height 37
click at [374, 124] on div "Clear" at bounding box center [386, 125] width 25 height 12
click at [314, 88] on div "Apply" at bounding box center [305, 92] width 27 height 22
